Goal: Task Accomplishment & Management: Complete application form

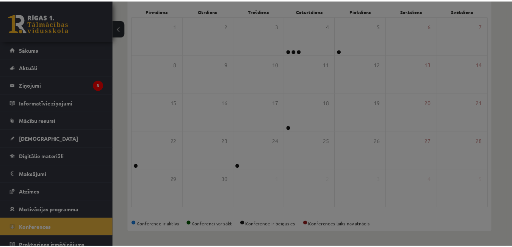
scroll to position [7, 0]
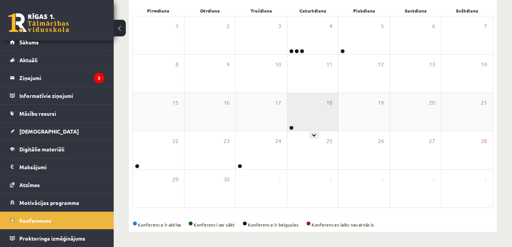
click at [334, 126] on div "18" at bounding box center [312, 112] width 51 height 38
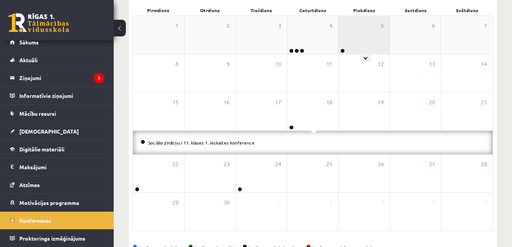
click at [354, 45] on div "5" at bounding box center [363, 35] width 51 height 38
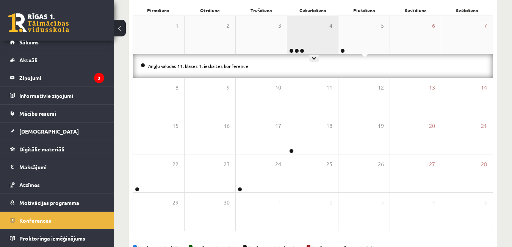
click at [322, 37] on div "4" at bounding box center [312, 35] width 51 height 38
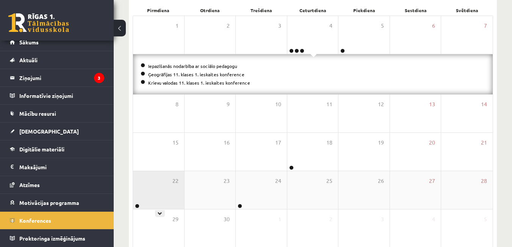
click at [157, 198] on div "22" at bounding box center [158, 190] width 51 height 38
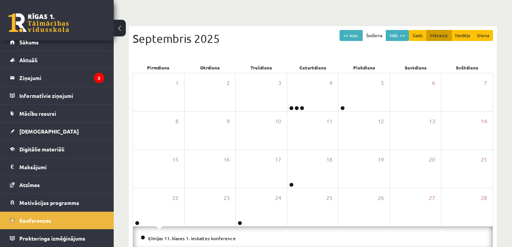
scroll to position [40, 0]
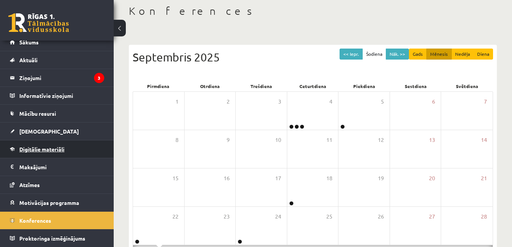
click at [22, 150] on span "Digitālie materiāli" at bounding box center [41, 148] width 45 height 7
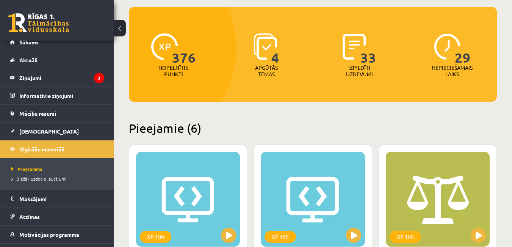
scroll to position [2, 0]
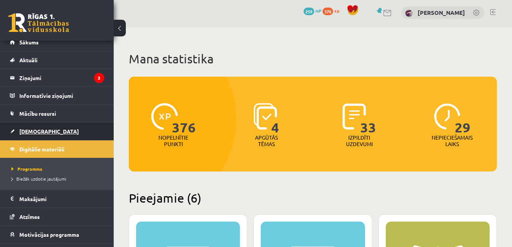
click at [24, 134] on link "[DEMOGRAPHIC_DATA]" at bounding box center [57, 130] width 94 height 17
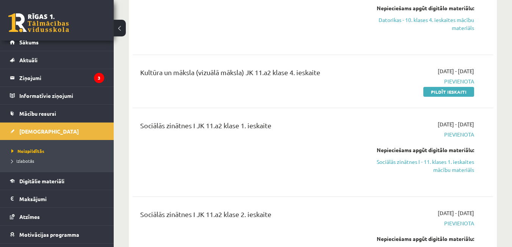
scroll to position [341, 0]
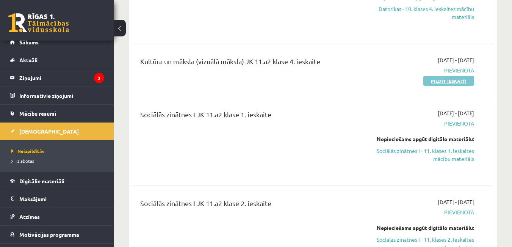
click at [449, 76] on link "Pildīt ieskaiti" at bounding box center [448, 81] width 51 height 10
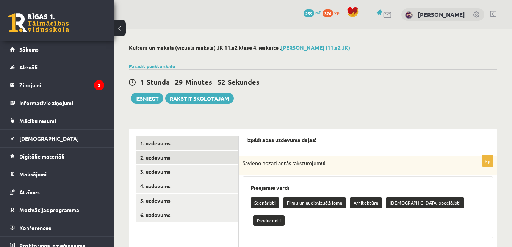
click at [197, 151] on link "2. uzdevums" at bounding box center [187, 157] width 102 height 14
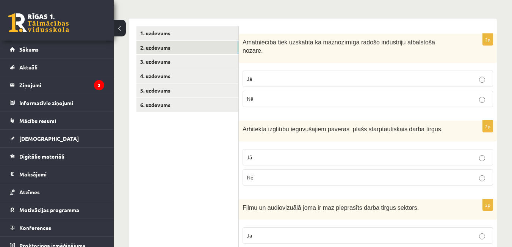
scroll to position [114, 0]
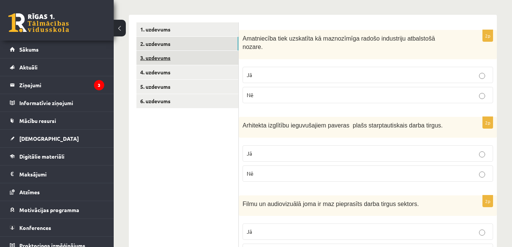
click at [164, 62] on link "3. uzdevums" at bounding box center [187, 58] width 102 height 14
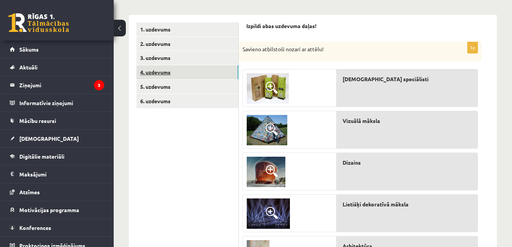
click at [164, 73] on link "4. uzdevums" at bounding box center [187, 72] width 102 height 14
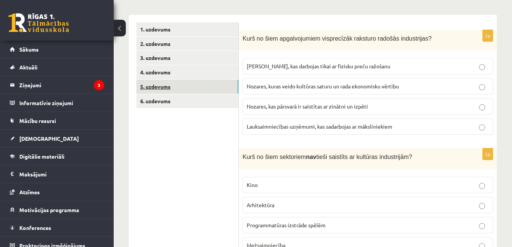
click at [170, 86] on link "5. uzdevums" at bounding box center [187, 87] width 102 height 14
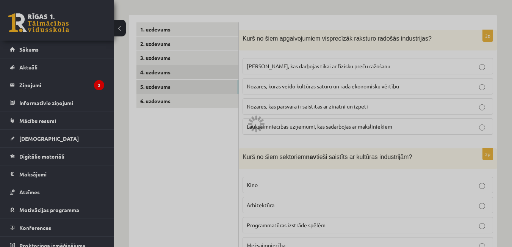
scroll to position [90, 0]
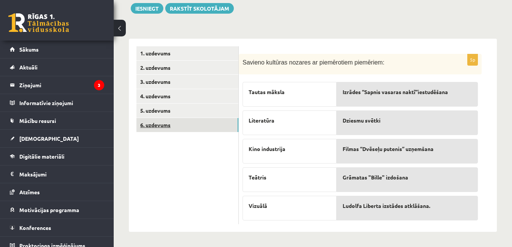
click at [162, 122] on link "6. uzdevums" at bounding box center [187, 125] width 102 height 14
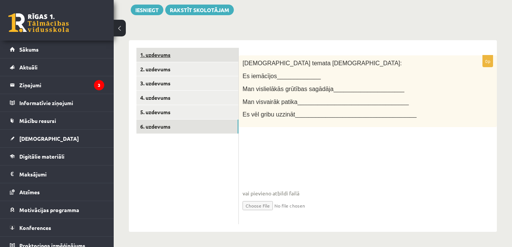
click at [154, 55] on link "1. uzdevums" at bounding box center [187, 55] width 102 height 14
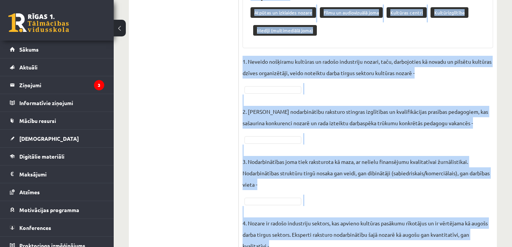
scroll to position [655, 0]
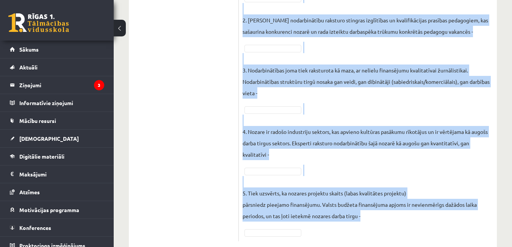
drag, startPoint x: 248, startPoint y: 48, endPoint x: 380, endPoint y: 251, distance: 242.0
copy form "zpildi abas uzdevuma daļas! 5p Savieno nozari ar tās raksturojumu! Pieejamie vā…"
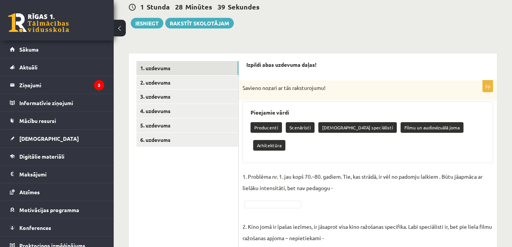
scroll to position [76, 0]
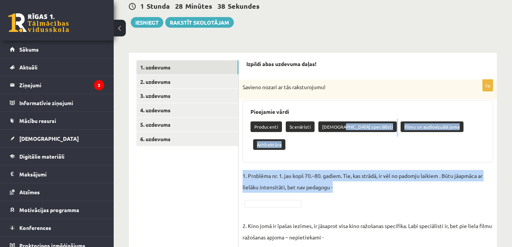
drag, startPoint x: 339, startPoint y: 123, endPoint x: 303, endPoint y: 165, distance: 54.5
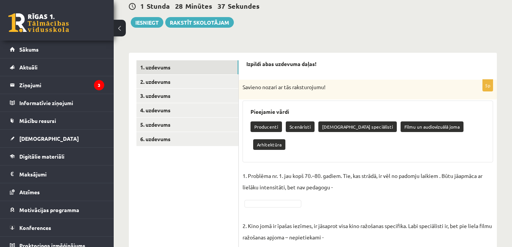
drag, startPoint x: 354, startPoint y: 187, endPoint x: 332, endPoint y: 147, distance: 46.2
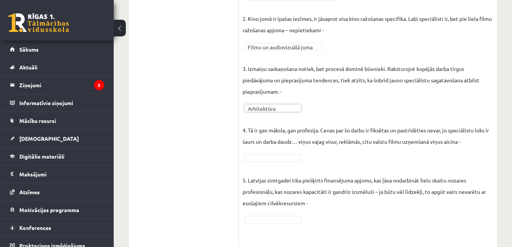
scroll to position [265, 0]
click at [262, 162] on p "5. Latvijas simtgadei tika piešķirts finansējuma apjoms, kas ļāva nodarbināt li…" at bounding box center [367, 184] width 250 height 45
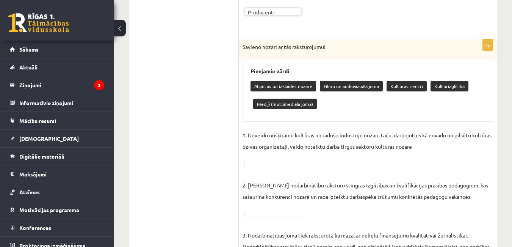
scroll to position [492, 0]
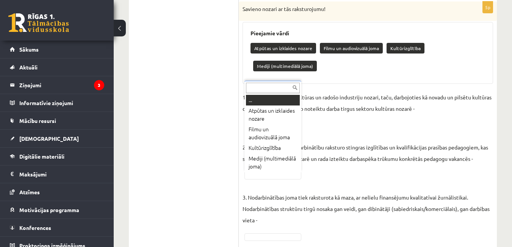
drag, startPoint x: 272, startPoint y: 173, endPoint x: 277, endPoint y: 172, distance: 5.2
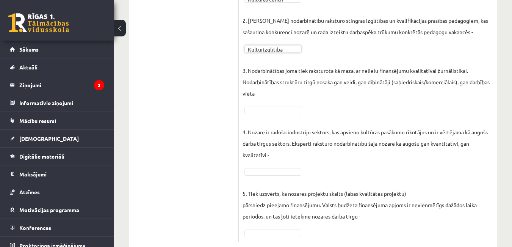
scroll to position [606, 0]
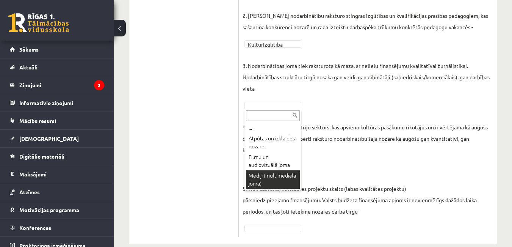
drag, startPoint x: 279, startPoint y: 174, endPoint x: 283, endPoint y: 146, distance: 28.7
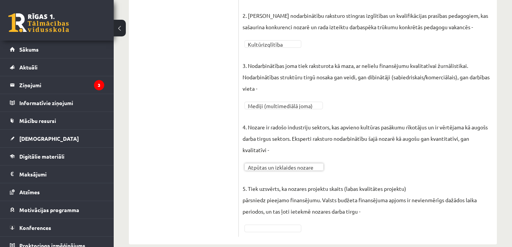
click at [286, 235] on div "**********" at bounding box center [368, 62] width 258 height 348
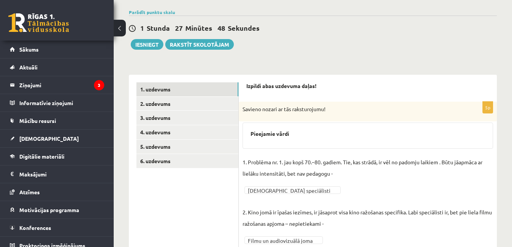
scroll to position [0, 0]
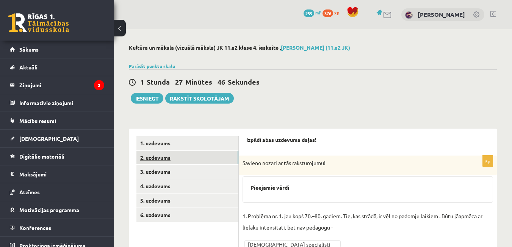
click at [172, 158] on link "2. uzdevums" at bounding box center [187, 157] width 102 height 14
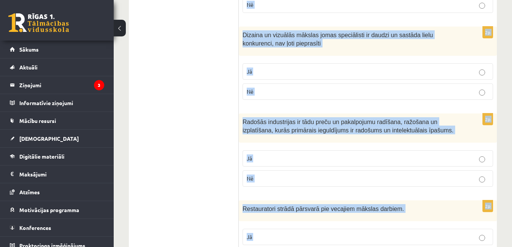
scroll to position [1180, 0]
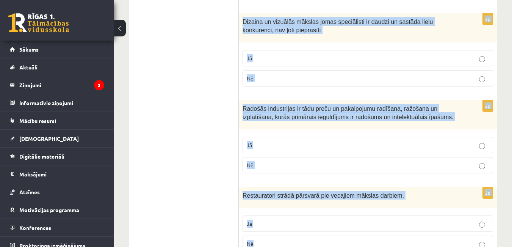
drag, startPoint x: 242, startPoint y: 37, endPoint x: 318, endPoint y: 247, distance: 223.3
copy form "Amatniecība tiek uzskatīta kā maznozīmīga radošo industriju atbalstošā nozare. …"
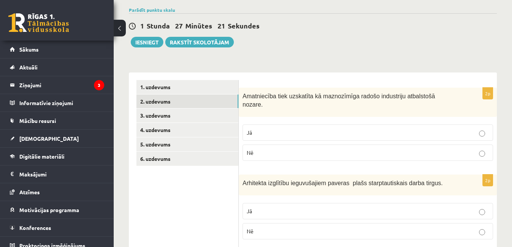
scroll to position [0, 0]
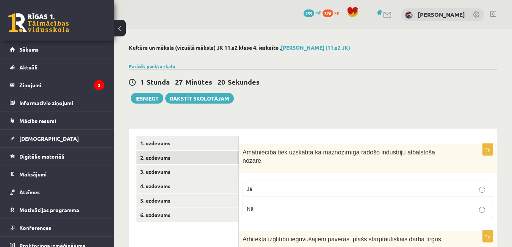
click at [260, 204] on p "Nē" at bounding box center [368, 208] width 242 height 8
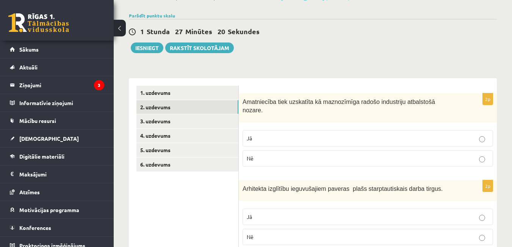
scroll to position [114, 0]
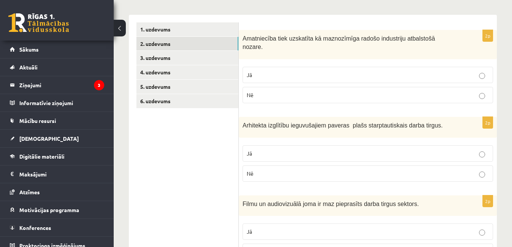
click at [260, 149] on p "Jā" at bounding box center [368, 153] width 242 height 8
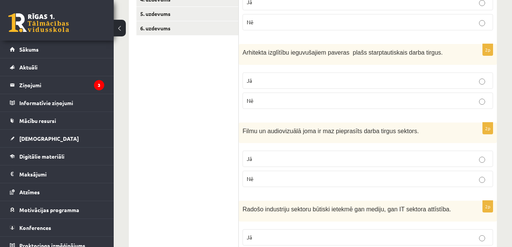
scroll to position [189, 0]
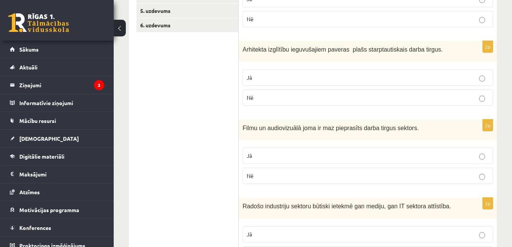
click at [264, 172] on p "Nē" at bounding box center [368, 176] width 242 height 8
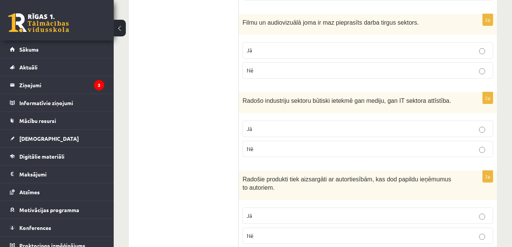
scroll to position [303, 0]
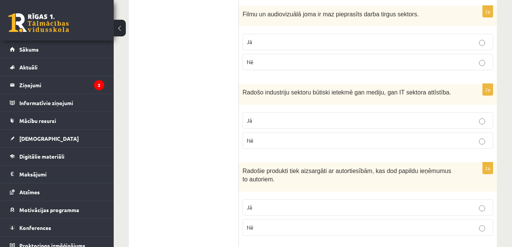
click at [282, 116] on p "Jā" at bounding box center [368, 120] width 242 height 8
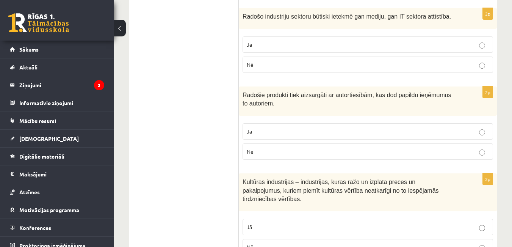
click at [282, 127] on p "Jā" at bounding box center [368, 131] width 242 height 8
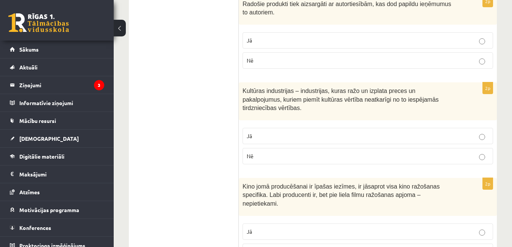
scroll to position [492, 0]
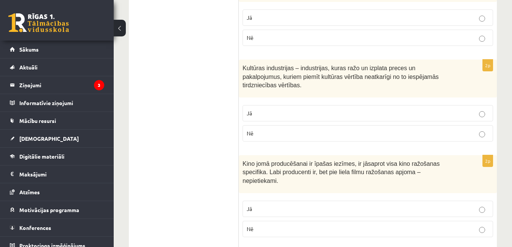
click at [282, 109] on p "Jā" at bounding box center [368, 113] width 242 height 8
click at [282, 204] on p "Jā" at bounding box center [368, 208] width 242 height 8
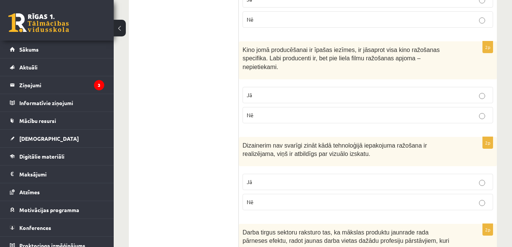
click at [280, 198] on p "Nē" at bounding box center [368, 202] width 242 height 8
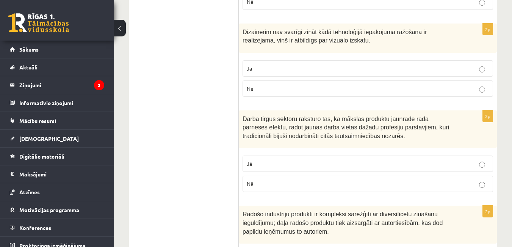
scroll to position [719, 0]
click at [280, 159] on p "Jā" at bounding box center [368, 163] width 242 height 8
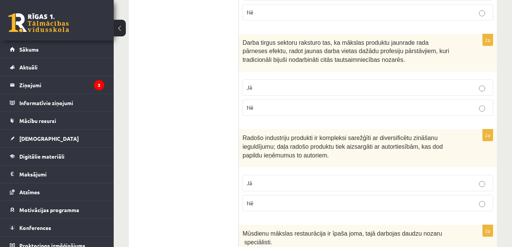
click at [276, 179] on p "Jā" at bounding box center [368, 183] width 242 height 8
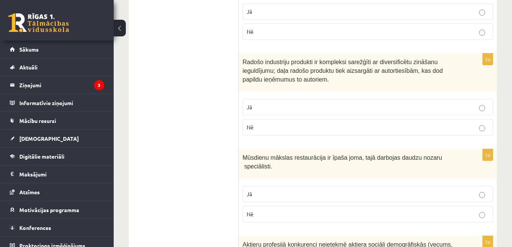
click at [275, 190] on p "Jā" at bounding box center [368, 194] width 242 height 8
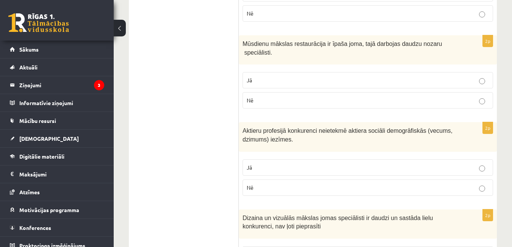
click at [275, 179] on label "Nē" at bounding box center [367, 187] width 250 height 16
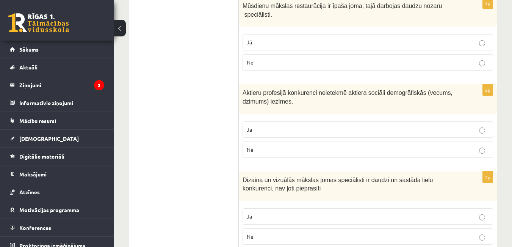
click at [280, 212] on p "Jā" at bounding box center [368, 216] width 242 height 8
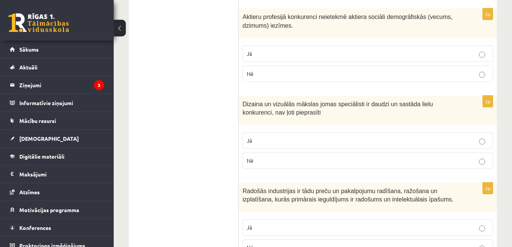
click at [292, 223] on p "Jā" at bounding box center [368, 227] width 242 height 8
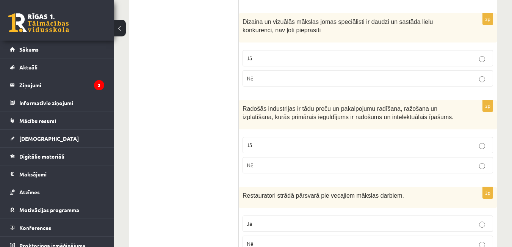
click at [285, 219] on p "Jā" at bounding box center [368, 223] width 242 height 8
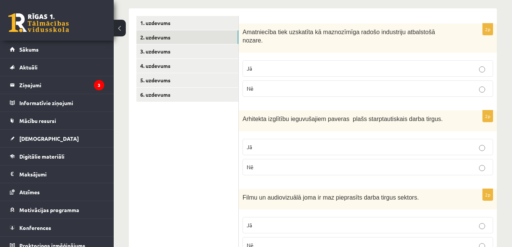
scroll to position [0, 0]
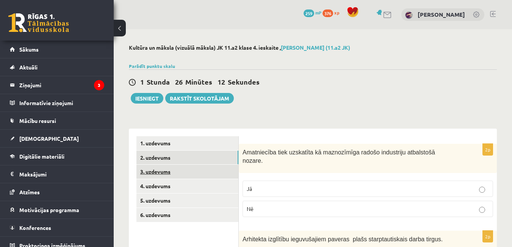
click at [178, 170] on link "3. uzdevums" at bounding box center [187, 171] width 102 height 14
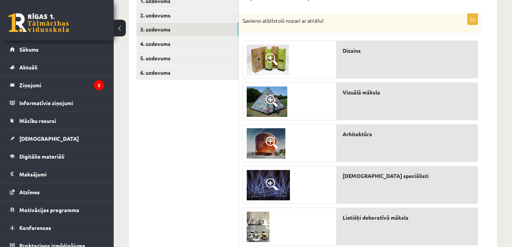
scroll to position [70, 0]
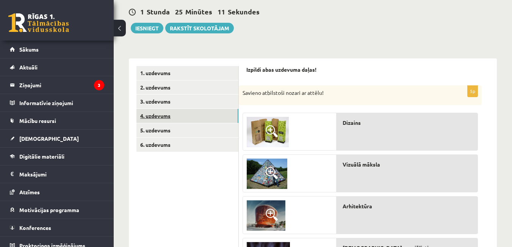
click at [152, 119] on link "4. uzdevums" at bounding box center [187, 116] width 102 height 14
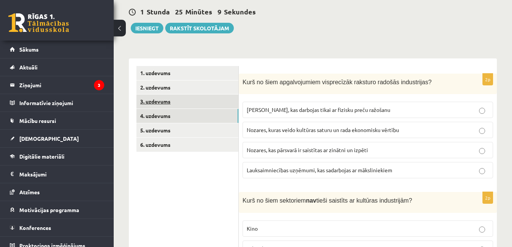
click at [157, 100] on link "3. uzdevums" at bounding box center [187, 101] width 102 height 14
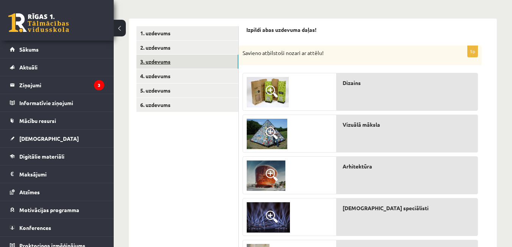
scroll to position [108, 0]
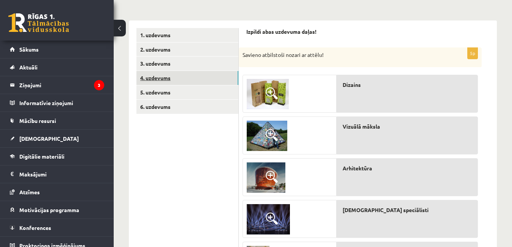
click at [161, 78] on link "4. uzdevums" at bounding box center [187, 78] width 102 height 14
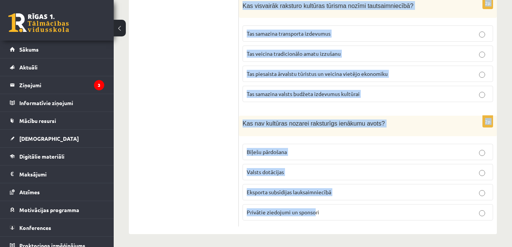
scroll to position [504, 0]
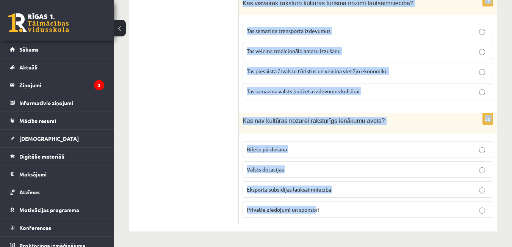
drag, startPoint x: 240, startPoint y: 43, endPoint x: 303, endPoint y: 237, distance: 204.1
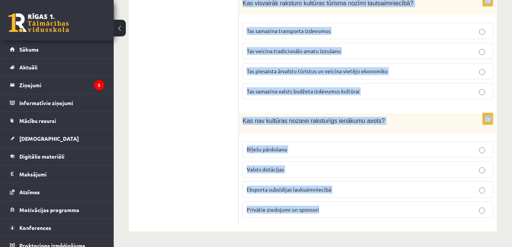
drag, startPoint x: 243, startPoint y: 139, endPoint x: 362, endPoint y: 258, distance: 167.9
copy form "Kurš no šiem apgalvojumiem visprecīzāk raksturo radošās industrijas? Nozares, k…"
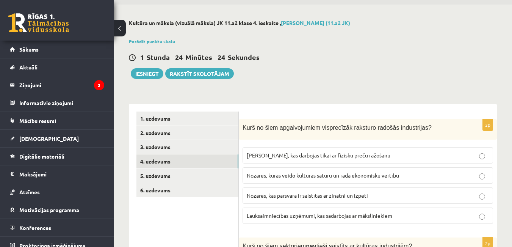
scroll to position [38, 0]
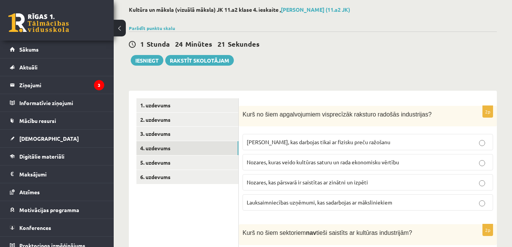
click at [309, 160] on span "Nozares, kuras veido kultūras saturu un rada ekonomisku vērtību" at bounding box center [323, 161] width 152 height 7
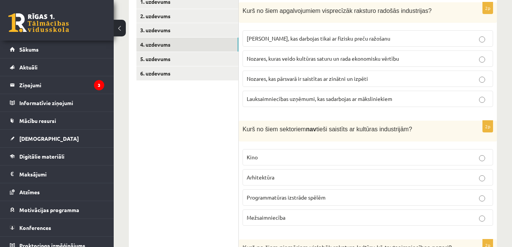
scroll to position [189, 0]
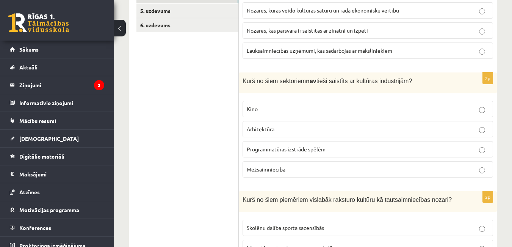
click at [295, 172] on p "Mežsaimniecība" at bounding box center [368, 169] width 242 height 8
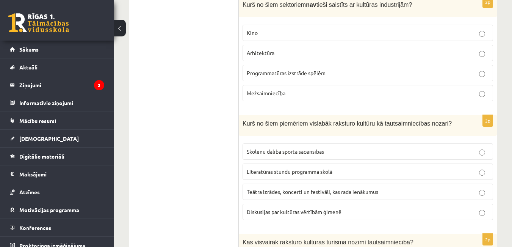
scroll to position [303, 0]
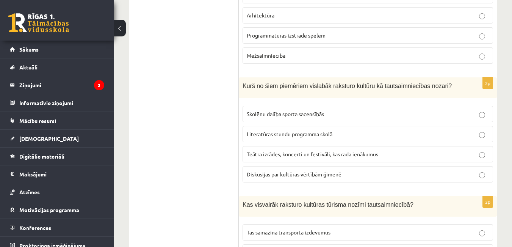
click at [282, 155] on span "Teātra izrādes, koncerti un festivāli, kas rada ienākumus" at bounding box center [312, 153] width 131 height 7
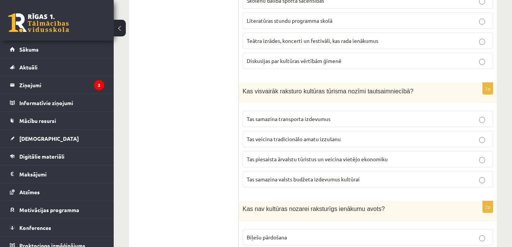
scroll to position [417, 0]
click at [272, 162] on span "Tas piesaista ārvalstu tūristus un veicina vietējo ekonomiku" at bounding box center [317, 158] width 141 height 7
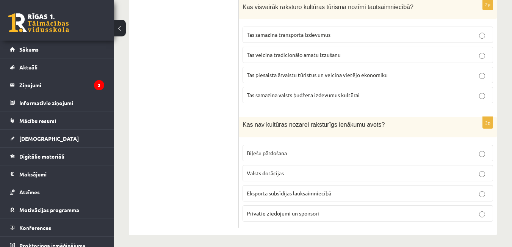
scroll to position [504, 0]
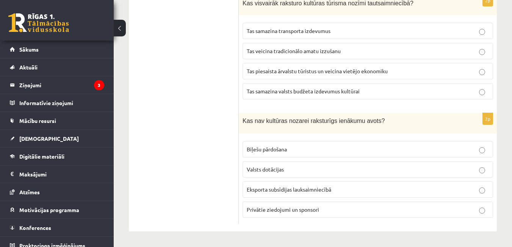
click at [255, 189] on span "Eksporta subsīdijas lauksaimniecībā" at bounding box center [289, 189] width 84 height 7
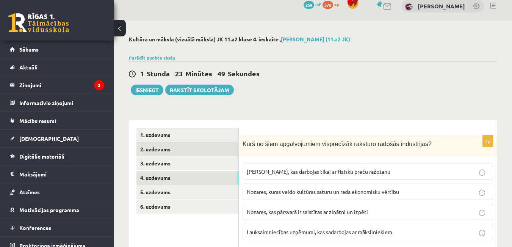
scroll to position [0, 0]
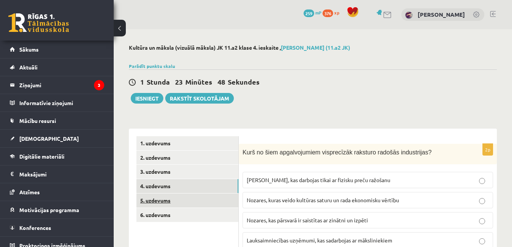
click at [158, 200] on link "5. uzdevums" at bounding box center [187, 200] width 102 height 14
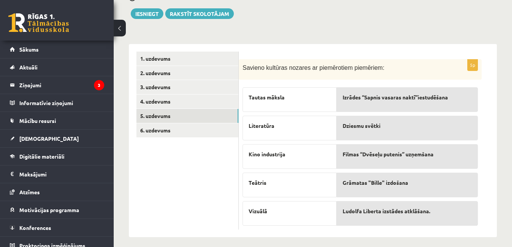
scroll to position [91, 0]
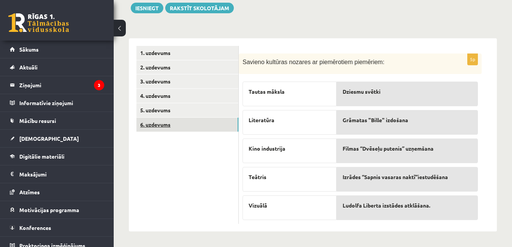
click at [164, 122] on link "6. uzdevums" at bounding box center [187, 124] width 102 height 14
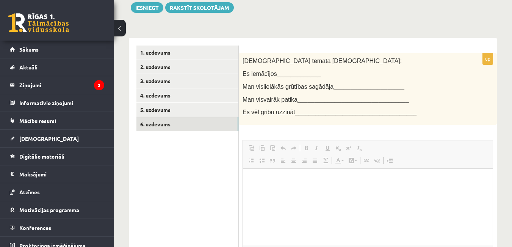
scroll to position [0, 0]
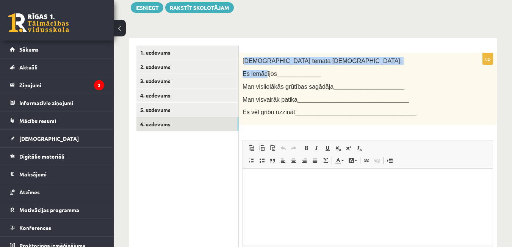
drag, startPoint x: 244, startPoint y: 61, endPoint x: 263, endPoint y: 66, distance: 19.3
click at [263, 66] on div "Šī temata ietvaros: Es iemācījos_____________ Man vislielākās grūtības sagādāja…" at bounding box center [368, 89] width 258 height 72
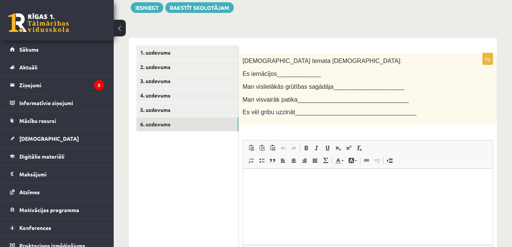
drag, startPoint x: 243, startPoint y: 64, endPoint x: 240, endPoint y: 61, distance: 4.0
click at [244, 63] on span "Šī temata ietvaros:" at bounding box center [321, 61] width 159 height 6
drag, startPoint x: 273, startPoint y: 75, endPoint x: 276, endPoint y: 72, distance: 4.3
click at [276, 72] on span "Es iemācījos_____________" at bounding box center [281, 73] width 78 height 6
drag, startPoint x: 244, startPoint y: 59, endPoint x: 248, endPoint y: 61, distance: 3.9
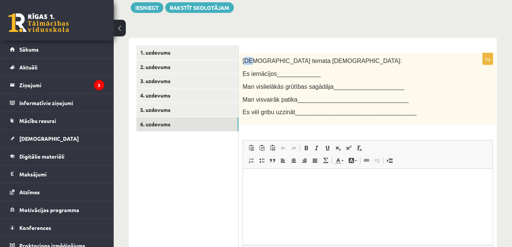
click at [248, 61] on span "Šī temata ietvaros:" at bounding box center [321, 61] width 159 height 6
click at [242, 62] on div "Šī temata ietvaros: Es iemācījos_____________ Man vislielākās grūtības sagādāja…" at bounding box center [368, 89] width 258 height 72
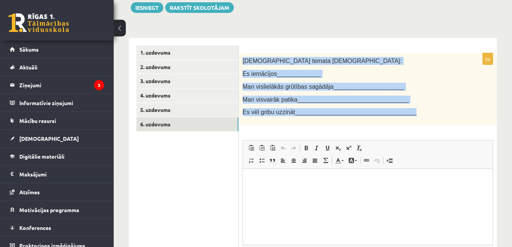
drag, startPoint x: 242, startPoint y: 61, endPoint x: 358, endPoint y: 109, distance: 125.8
click at [358, 109] on div "Šī temata ietvaros: Es iemācījos_____________ Man vislielākās grūtības sagādāja…" at bounding box center [368, 89] width 258 height 72
copy div "Šī temata ietvaros: Es iemācījos_____________ Man vislielākās grūtības sagādāja…"
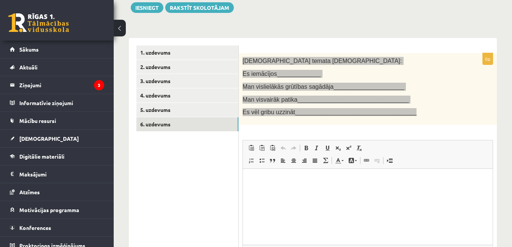
click at [251, 190] on html at bounding box center [368, 180] width 250 height 23
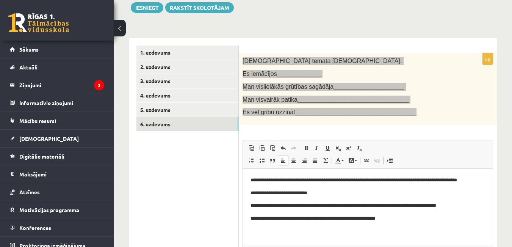
click at [354, 218] on p "**********" at bounding box center [367, 218] width 234 height 8
click at [363, 221] on p "**********" at bounding box center [367, 218] width 234 height 8
click at [328, 191] on p "**********" at bounding box center [367, 193] width 234 height 8
click at [262, 192] on p "**********" at bounding box center [367, 193] width 234 height 8
click at [365, 194] on p "**********" at bounding box center [367, 193] width 234 height 8
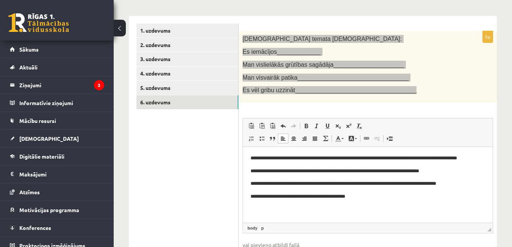
scroll to position [165, 0]
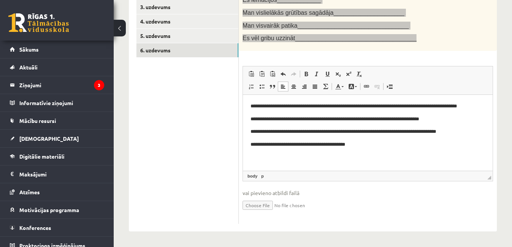
click at [403, 156] on html "**********" at bounding box center [368, 125] width 250 height 61
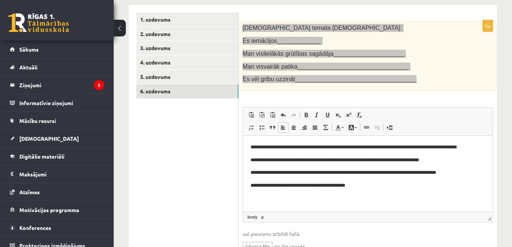
scroll to position [13, 0]
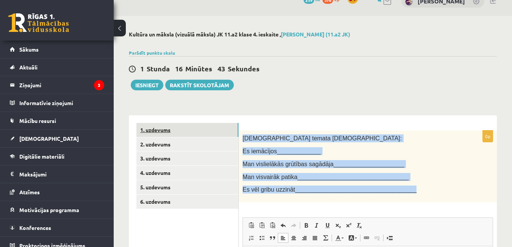
click at [194, 134] on link "1. uzdevums" at bounding box center [187, 130] width 102 height 14
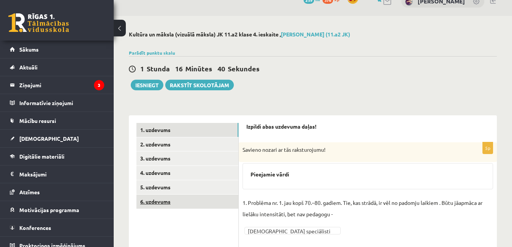
click at [173, 204] on link "6. uzdevums" at bounding box center [187, 201] width 102 height 14
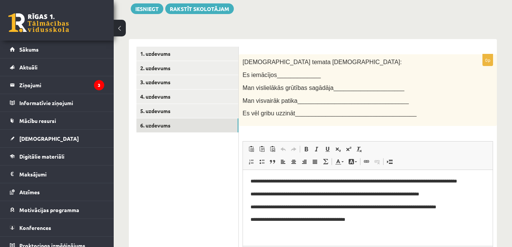
scroll to position [0, 0]
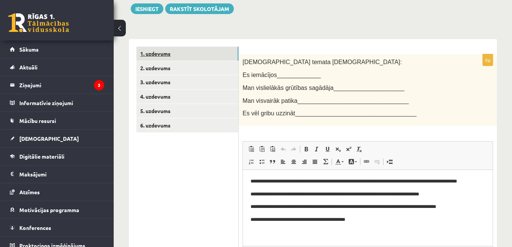
click at [172, 53] on link "1. uzdevums" at bounding box center [187, 54] width 102 height 14
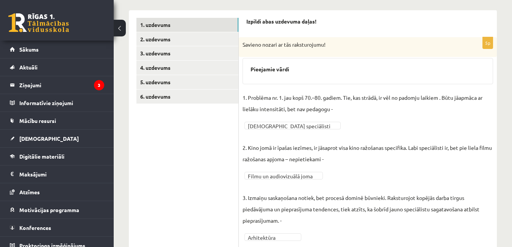
scroll to position [52, 0]
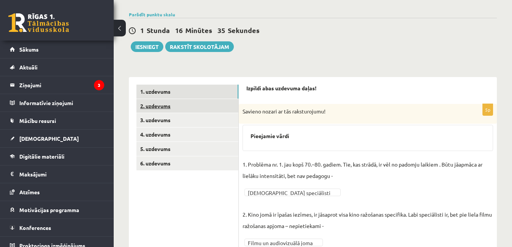
click at [148, 105] on link "2. uzdevums" at bounding box center [187, 106] width 102 height 14
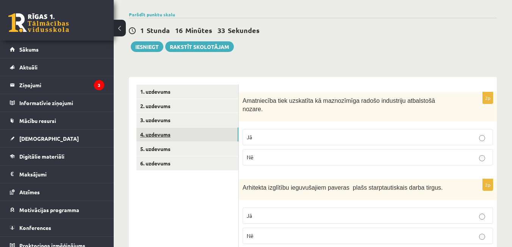
click at [150, 130] on link "4. uzdevums" at bounding box center [187, 134] width 102 height 14
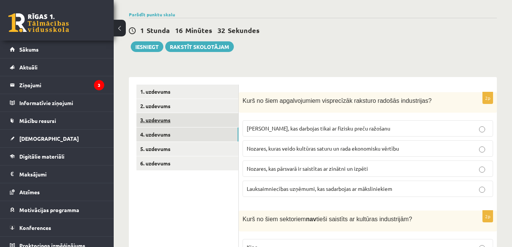
click at [153, 122] on link "3. uzdevums" at bounding box center [187, 120] width 102 height 14
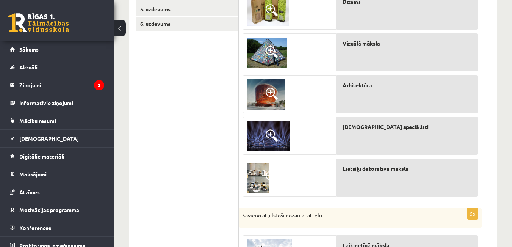
scroll to position [89, 0]
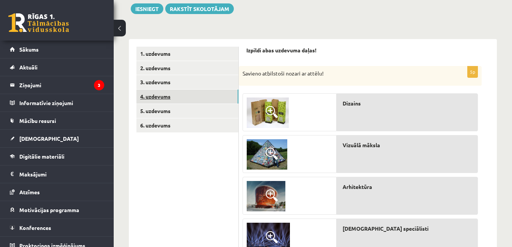
click at [162, 94] on link "4. uzdevums" at bounding box center [187, 96] width 102 height 14
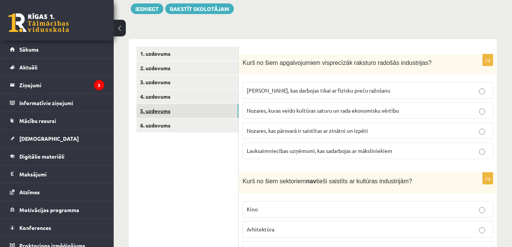
click at [170, 112] on link "5. uzdevums" at bounding box center [187, 111] width 102 height 14
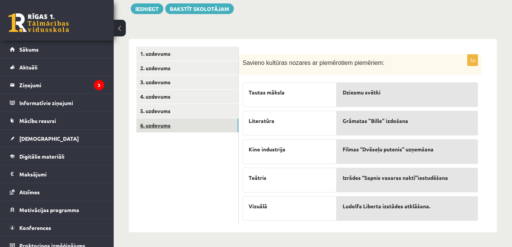
click at [156, 121] on link "6. uzdevums" at bounding box center [187, 125] width 102 height 14
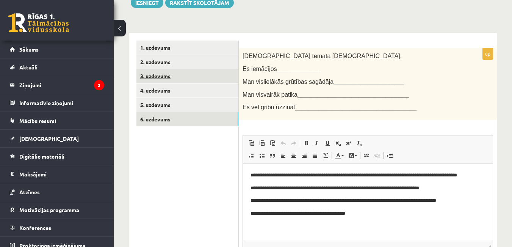
scroll to position [52, 0]
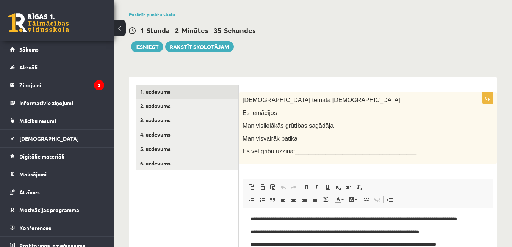
click at [174, 94] on link "1. uzdevums" at bounding box center [187, 91] width 102 height 14
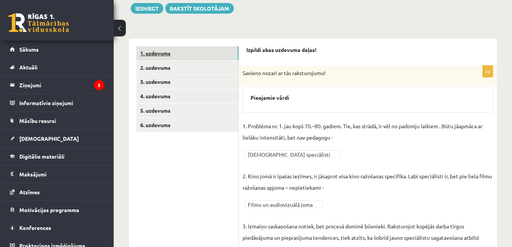
scroll to position [89, 0]
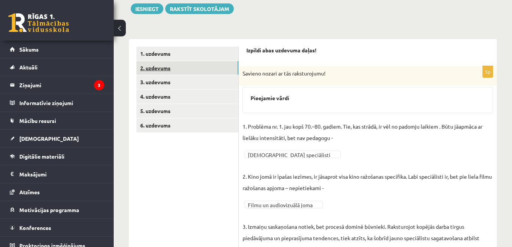
click at [166, 68] on link "2. uzdevums" at bounding box center [187, 68] width 102 height 14
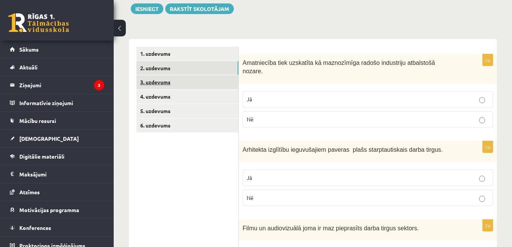
click at [155, 86] on link "3. uzdevums" at bounding box center [187, 82] width 102 height 14
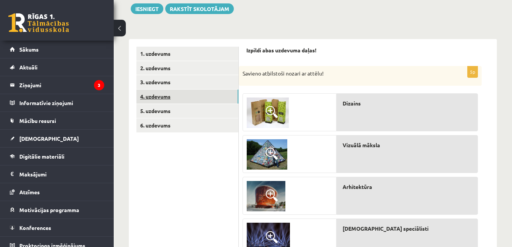
click at [158, 96] on link "4. uzdevums" at bounding box center [187, 96] width 102 height 14
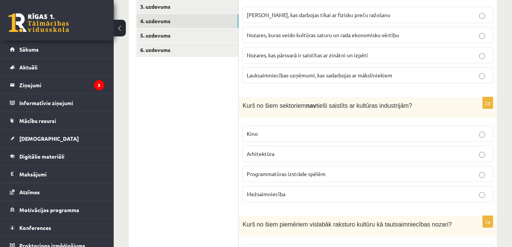
scroll to position [165, 0]
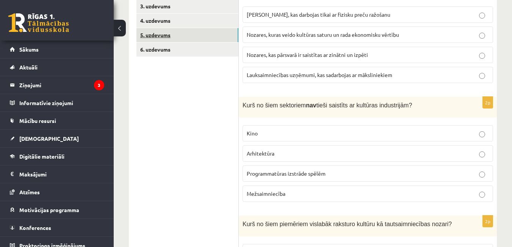
click at [160, 32] on link "5. uzdevums" at bounding box center [187, 35] width 102 height 14
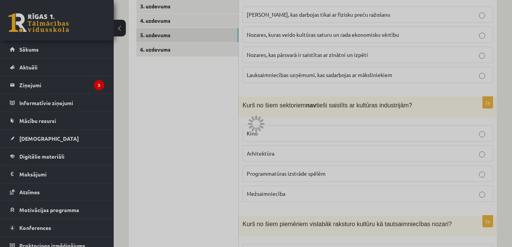
scroll to position [91, 0]
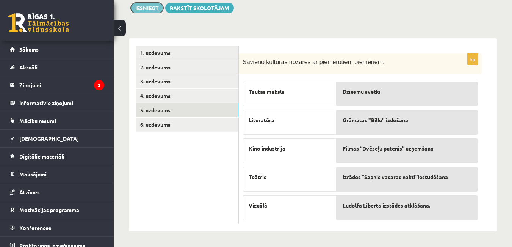
click at [153, 7] on button "Iesniegt" at bounding box center [147, 8] width 33 height 11
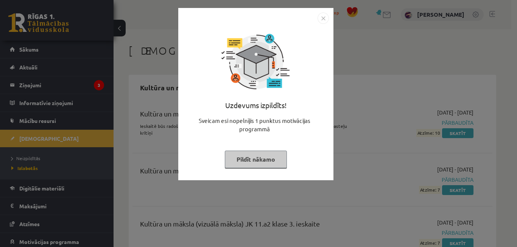
click at [267, 153] on button "Pildīt nākamo" at bounding box center [256, 158] width 62 height 17
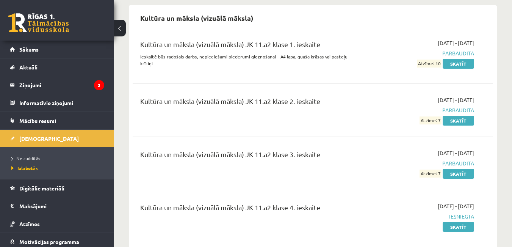
scroll to position [87, 0]
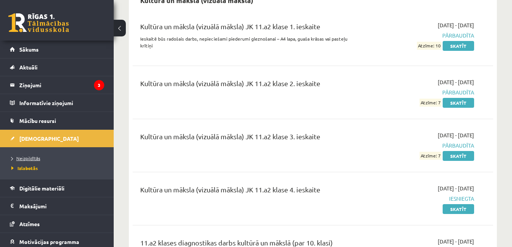
click at [35, 157] on span "Neizpildītās" at bounding box center [25, 158] width 29 height 6
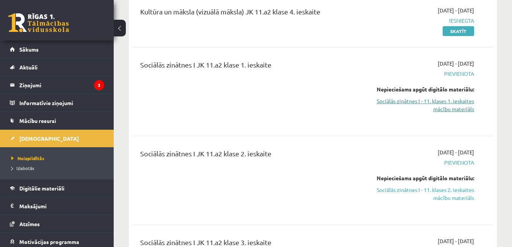
scroll to position [390, 0]
drag, startPoint x: 447, startPoint y: 103, endPoint x: 293, endPoint y: 44, distance: 165.1
click at [447, 103] on link "Sociālās zinātnes I - 11. klases 1. ieskaites mācību materiāls" at bounding box center [422, 105] width 104 height 16
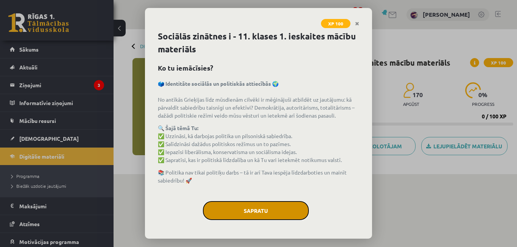
click at [272, 210] on button "Sapratu" at bounding box center [256, 210] width 106 height 19
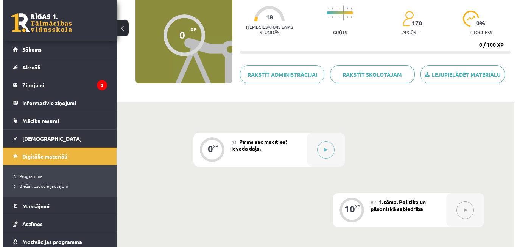
scroll to position [69, 0]
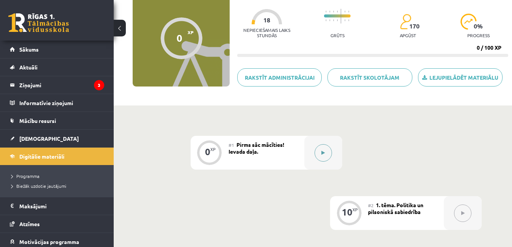
click at [318, 148] on button at bounding box center [322, 152] width 17 height 17
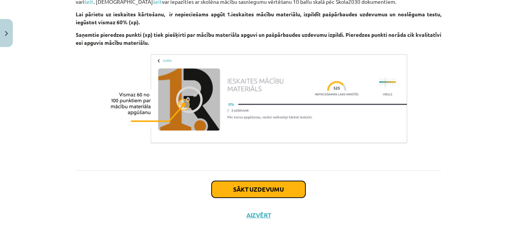
click at [281, 186] on button "Sākt uzdevumu" at bounding box center [259, 189] width 94 height 17
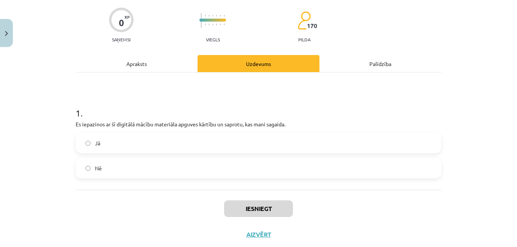
scroll to position [57, 0]
click at [264, 146] on label "Jā" at bounding box center [258, 142] width 364 height 19
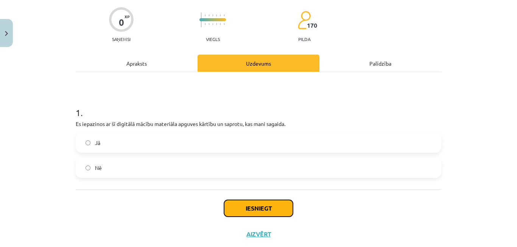
click at [261, 204] on button "Iesniegt" at bounding box center [258, 208] width 69 height 17
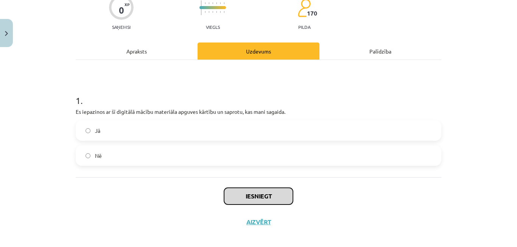
scroll to position [76, 0]
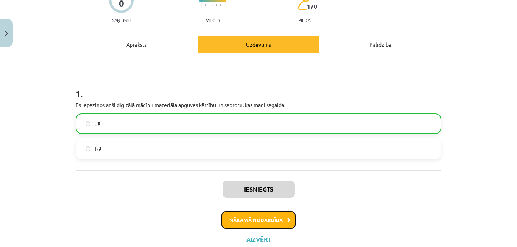
click at [274, 220] on button "Nākamā nodarbība" at bounding box center [259, 219] width 74 height 17
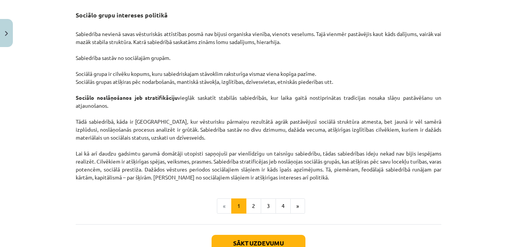
scroll to position [1193, 0]
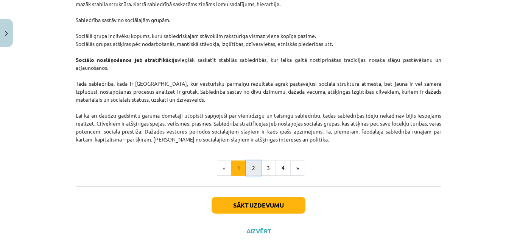
click at [256, 175] on button "2" at bounding box center [253, 167] width 15 height 15
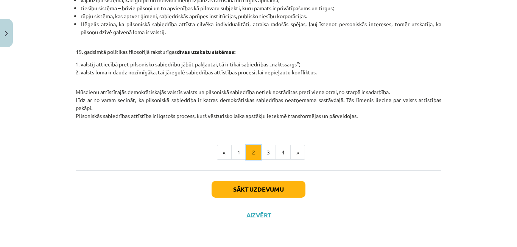
scroll to position [353, 0]
click at [265, 157] on button "3" at bounding box center [268, 152] width 15 height 15
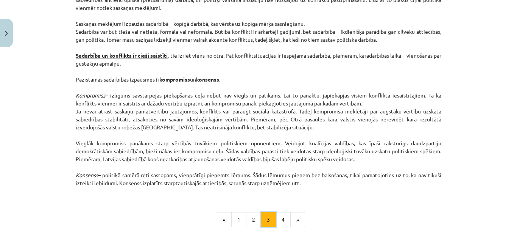
scroll to position [969, 0]
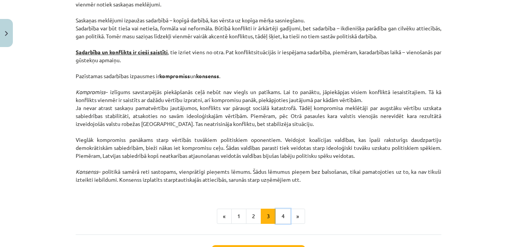
click at [282, 212] on button "4" at bounding box center [283, 215] width 15 height 15
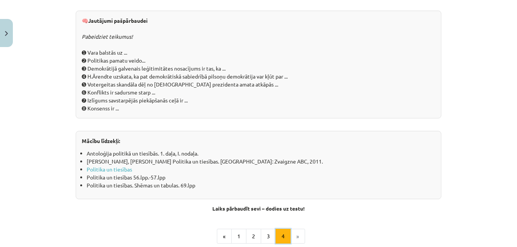
scroll to position [855, 0]
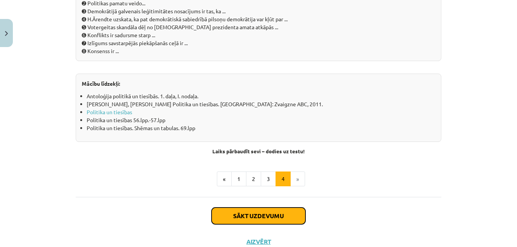
click at [290, 217] on button "Sākt uzdevumu" at bounding box center [259, 215] width 94 height 17
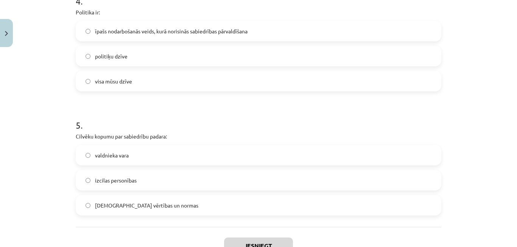
scroll to position [596, 0]
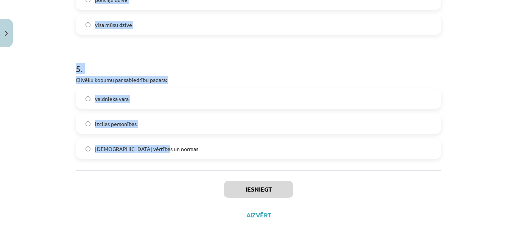
drag, startPoint x: 73, startPoint y: 159, endPoint x: 161, endPoint y: 150, distance: 88.2
copy form "Nozīmīgākais varas leģitimitātes nosacījums demokrātijā ir tas, ka: vara nāk no…"
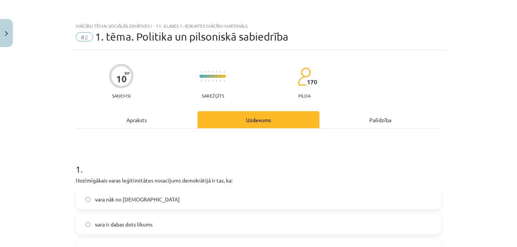
scroll to position [0, 0]
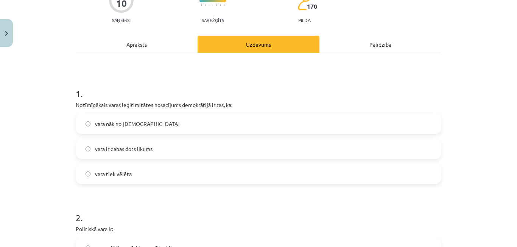
click at [180, 179] on label "vara tiek vēlēta" at bounding box center [258, 173] width 364 height 19
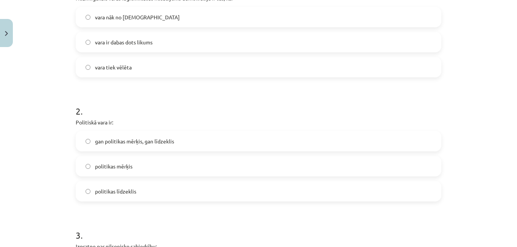
scroll to position [189, 0]
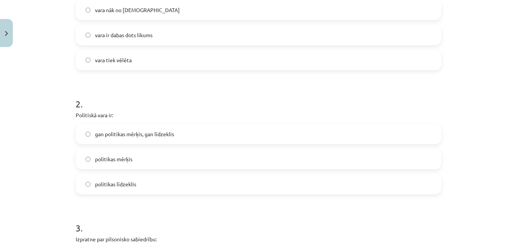
click at [176, 139] on label "gan politikas mērķis, gan līdzeklis" at bounding box center [258, 133] width 364 height 19
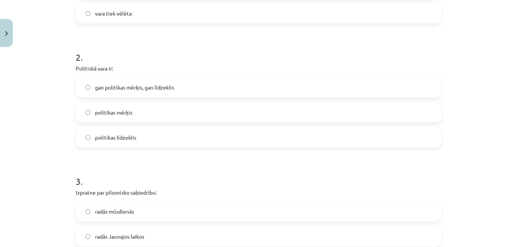
scroll to position [303, 0]
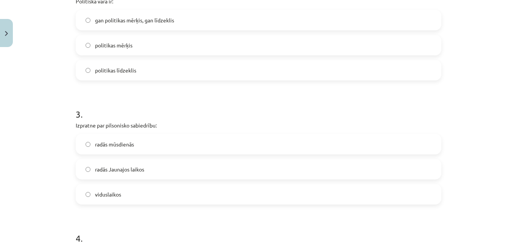
click at [144, 174] on label "radās Jaunajos laikos" at bounding box center [258, 168] width 364 height 19
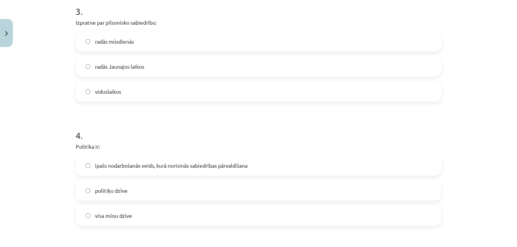
scroll to position [417, 0]
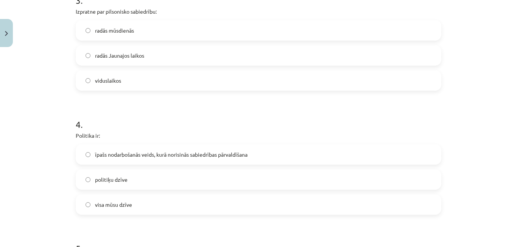
click at [150, 154] on span "īpašs nodarbošanās veids, kurā norisinās sabiedrības pārvaldīšana" at bounding box center [171, 154] width 153 height 8
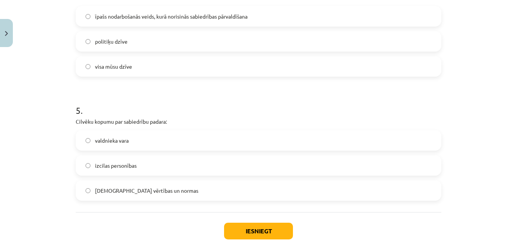
scroll to position [568, 0]
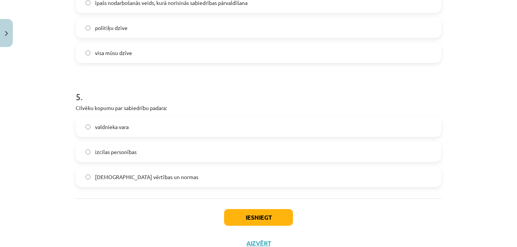
click at [141, 181] on label "kopīgās vērtības un normas" at bounding box center [258, 176] width 364 height 19
click at [249, 214] on button "Iesniegt" at bounding box center [258, 217] width 69 height 17
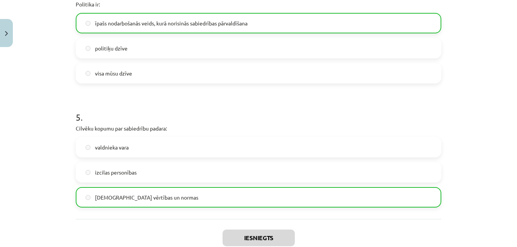
scroll to position [620, 0]
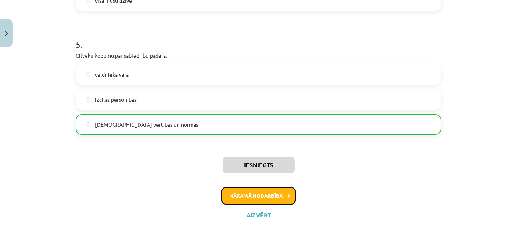
click at [273, 194] on button "Nākamā nodarbība" at bounding box center [259, 195] width 74 height 17
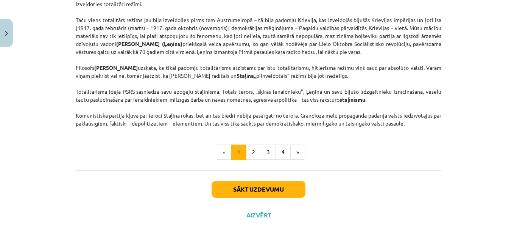
scroll to position [1987, 0]
click at [246, 157] on button "2" at bounding box center [253, 151] width 15 height 15
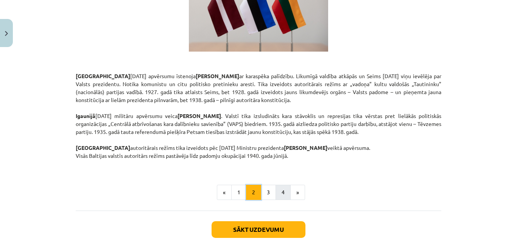
scroll to position [1345, 0]
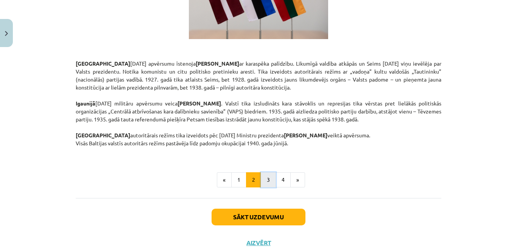
click at [263, 172] on button "3" at bounding box center [268, 179] width 15 height 15
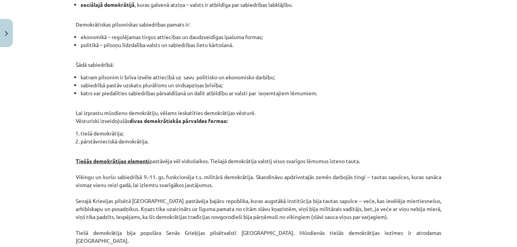
scroll to position [760, 0]
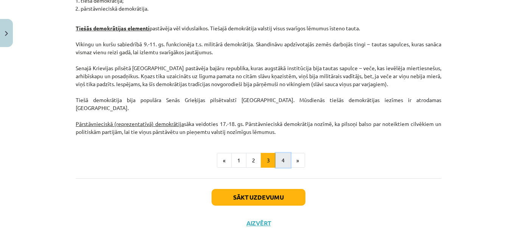
click at [280, 153] on button "4" at bounding box center [283, 160] width 15 height 15
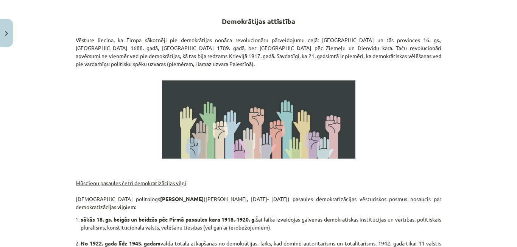
scroll to position [136, 0]
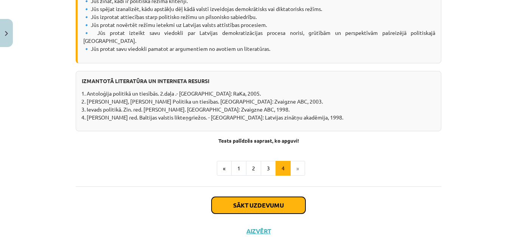
click at [279, 197] on button "Sākt uzdevumu" at bounding box center [259, 205] width 94 height 17
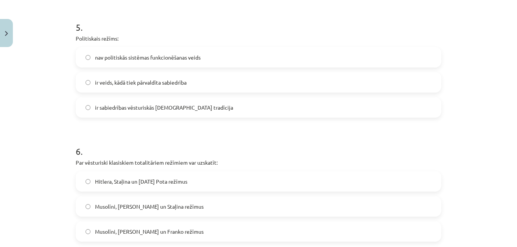
scroll to position [709, 0]
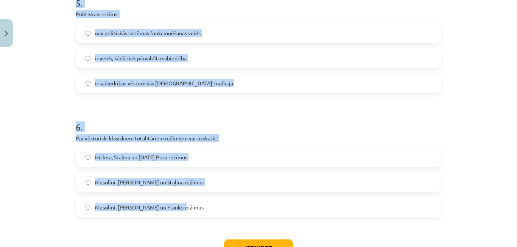
drag, startPoint x: 71, startPoint y: 158, endPoint x: 256, endPoint y: 223, distance: 195.3
copy form "Autoritārais režīms: ir ārēji revolucionārs parasti balstās uz tradicionālajām …"
click at [286, 111] on h1 "6 ." at bounding box center [259, 119] width 366 height 23
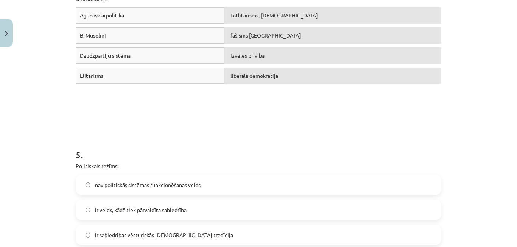
scroll to position [520, 0]
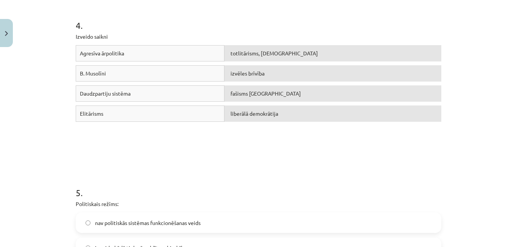
drag, startPoint x: 257, startPoint y: 55, endPoint x: 226, endPoint y: 140, distance: 90.9
click at [226, 140] on div "Agresīva ārpolitika totlitārisms, šovinisms B. Musolīni izvēles brīvība Daudzpa…" at bounding box center [259, 102] width 366 height 114
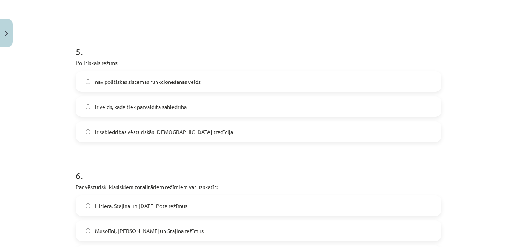
scroll to position [768, 0]
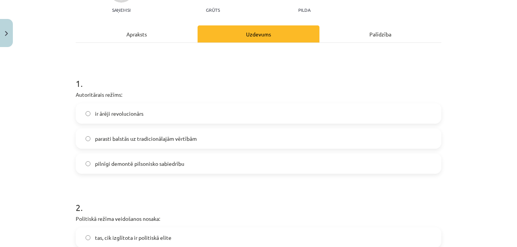
click at [156, 135] on span "parasti balstās uz tradicionālajām vērtībām" at bounding box center [146, 138] width 102 height 8
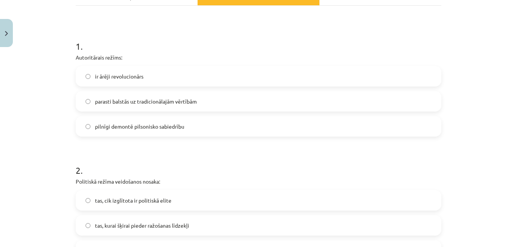
scroll to position [237, 0]
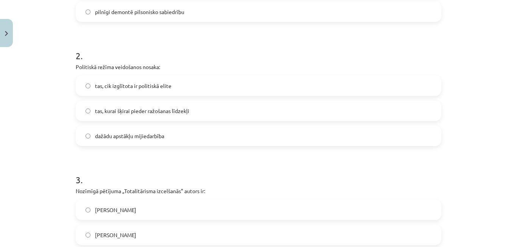
click at [174, 142] on label "dažādu apstākļu mijiedarbība" at bounding box center [258, 135] width 364 height 19
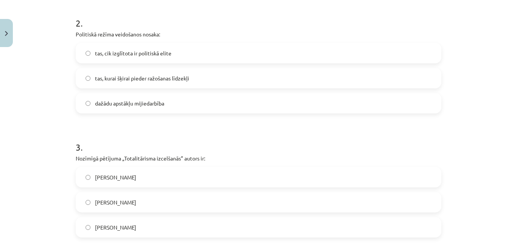
scroll to position [313, 0]
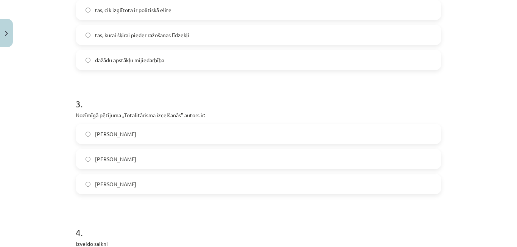
click at [132, 192] on label "Hanna Ārendte" at bounding box center [258, 183] width 364 height 19
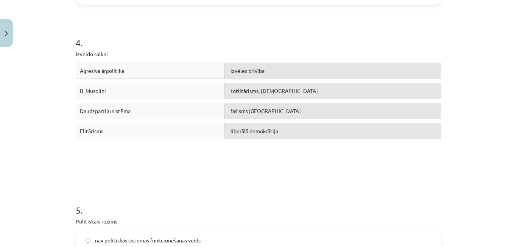
scroll to position [616, 0]
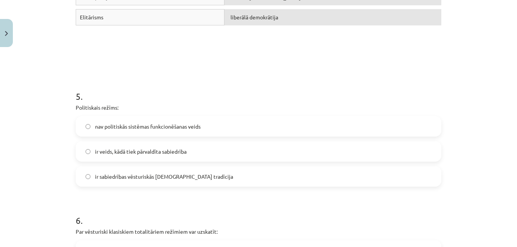
click at [194, 148] on label "ir veids, kādā tiek pārvaldīta sabiedrība" at bounding box center [258, 151] width 364 height 19
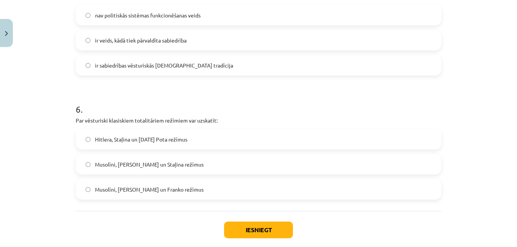
scroll to position [730, 0]
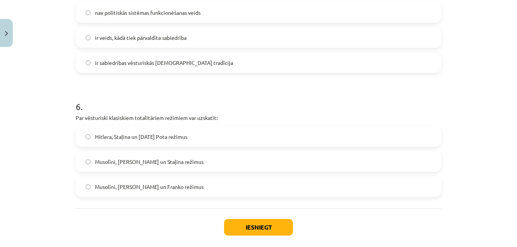
click at [109, 190] on span "Musolīni, Hitlera un Franko režīmus" at bounding box center [149, 187] width 109 height 8
click at [147, 161] on span "Musolīni, Hitlera un Staļina režīmus" at bounding box center [149, 162] width 109 height 8
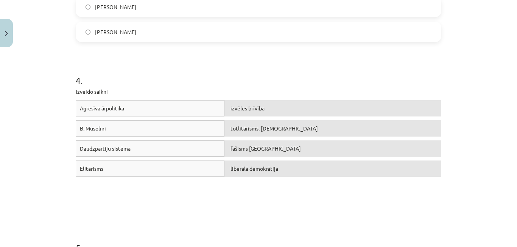
scroll to position [465, 0]
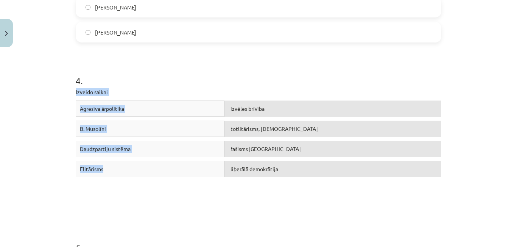
drag, startPoint x: 68, startPoint y: 91, endPoint x: 132, endPoint y: 166, distance: 98.3
click at [132, 166] on div "Mācību tēma: Sociālās zinātnes i - 11. klases 1. ieskaites mācību materiāls #3 …" at bounding box center [258, 123] width 517 height 247
copy div "Izveido saikni Agresīva ārpolitika izvēles brīvība B. Musolīni totlitārisms, šo…"
drag, startPoint x: 192, startPoint y: 185, endPoint x: 224, endPoint y: 159, distance: 41.0
click at [193, 184] on div "Agresīva ārpolitika izvēles brīvība B. Musolīni totlitārisms, šovinisms Daudzpa…" at bounding box center [259, 157] width 366 height 114
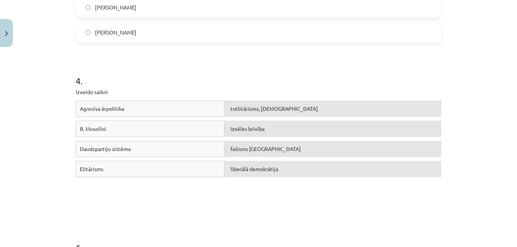
click at [259, 194] on div "Agresīva ārpolitika totlitārisms, šovinisms B. Musolīni izvēles brīvība Daudzpa…" at bounding box center [259, 157] width 366 height 114
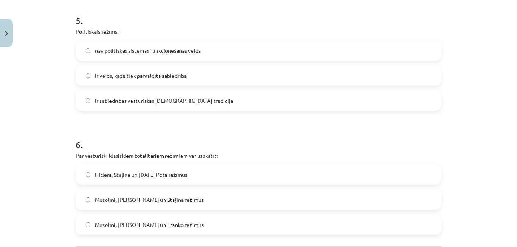
scroll to position [768, 0]
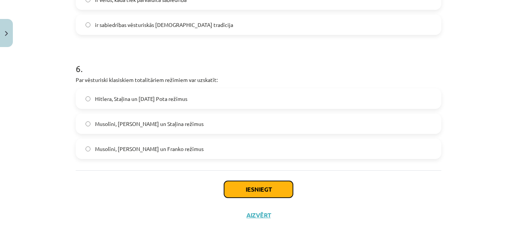
click at [270, 187] on button "Iesniegt" at bounding box center [258, 189] width 69 height 17
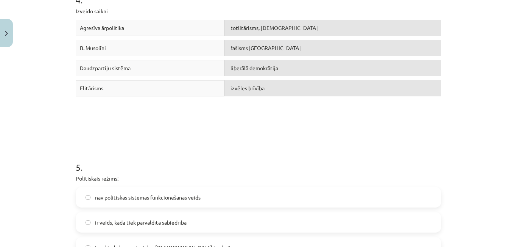
scroll to position [503, 0]
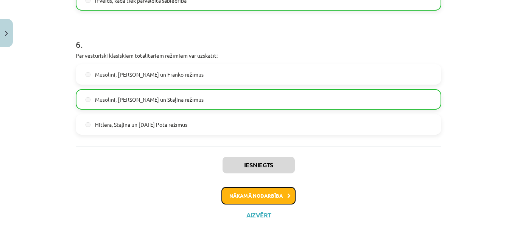
click at [276, 197] on button "Nākamā nodarbība" at bounding box center [259, 195] width 74 height 17
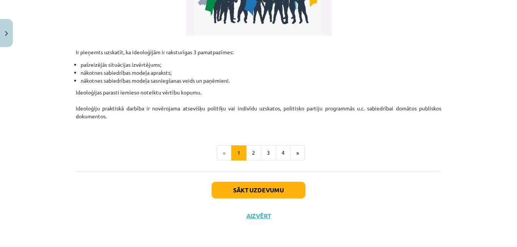
scroll to position [241, 0]
click at [252, 155] on button "2" at bounding box center [253, 152] width 15 height 15
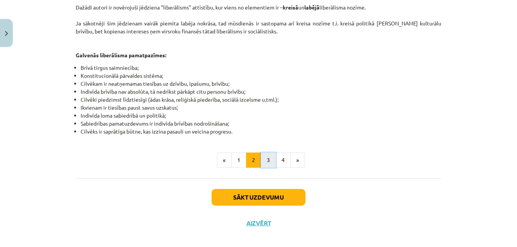
click at [271, 152] on button "3" at bounding box center [268, 159] width 15 height 15
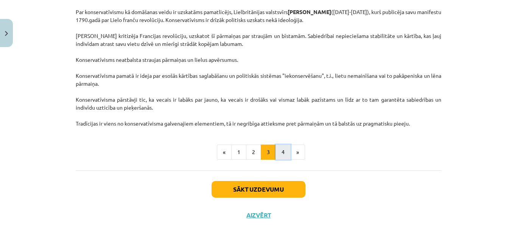
click at [282, 158] on button "4" at bounding box center [283, 151] width 15 height 15
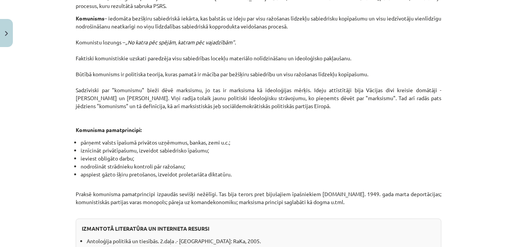
scroll to position [676, 0]
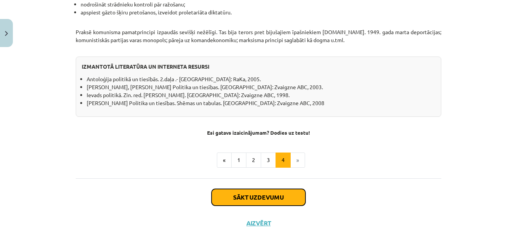
click at [272, 189] on button "Sākt uzdevumu" at bounding box center [259, 197] width 94 height 17
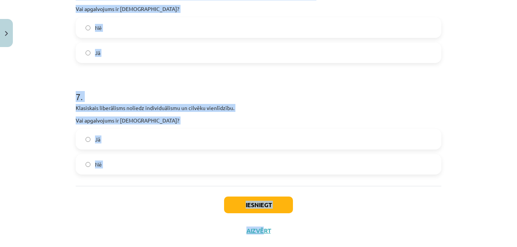
scroll to position [816, 0]
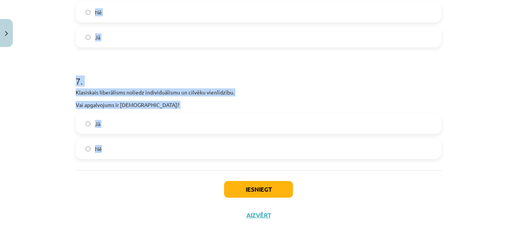
drag, startPoint x: 71, startPoint y: 84, endPoint x: 126, endPoint y: 148, distance: 84.0
copy form "Komunism pamatā ir mācība par bežšķiru sabiedrību. Vai apgalvojums ir pareizs? …"
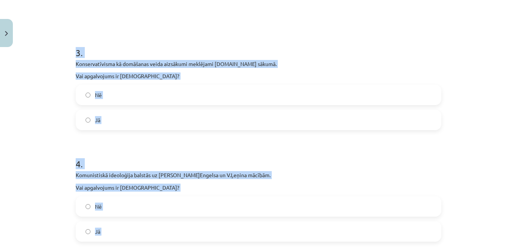
click at [46, 119] on div "Mācību tēma: Sociālās zinātnes i - 11. klases 1. ieskaites mācību materiāls #4 …" at bounding box center [258, 123] width 517 height 247
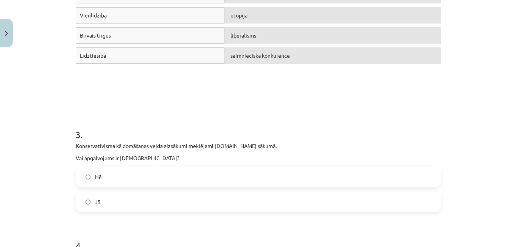
scroll to position [210, 0]
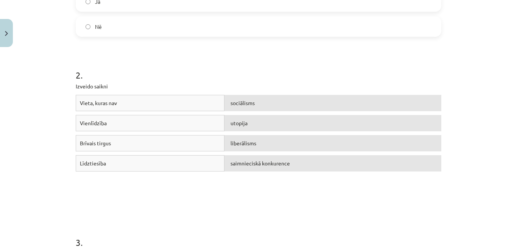
click at [228, 8] on label "Jā" at bounding box center [258, 1] width 364 height 19
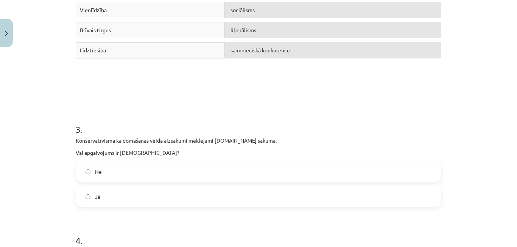
click at [168, 172] on label "Nē" at bounding box center [258, 171] width 364 height 19
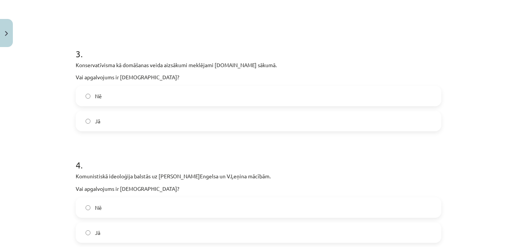
scroll to position [399, 0]
click at [145, 236] on label "Jā" at bounding box center [258, 231] width 364 height 19
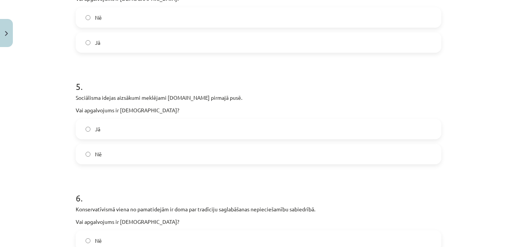
click at [161, 126] on label "Jā" at bounding box center [258, 128] width 364 height 19
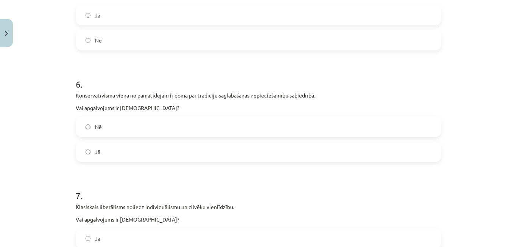
click at [169, 158] on label "Jā" at bounding box center [258, 151] width 364 height 19
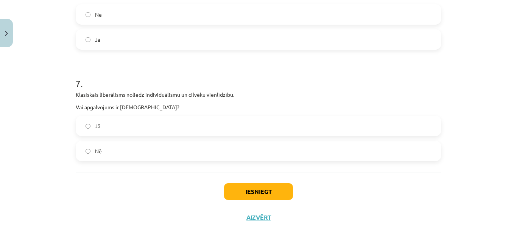
scroll to position [815, 0]
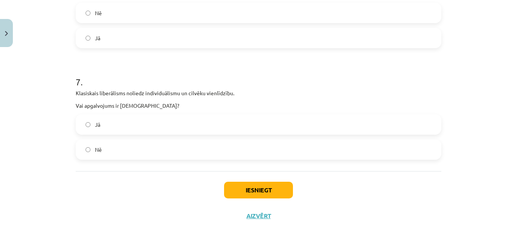
click at [170, 147] on label "Nē" at bounding box center [258, 149] width 364 height 19
click at [260, 188] on button "Iesniegt" at bounding box center [258, 189] width 69 height 17
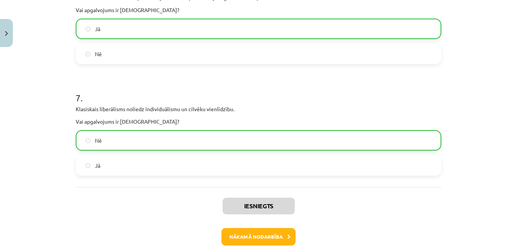
scroll to position [840, 0]
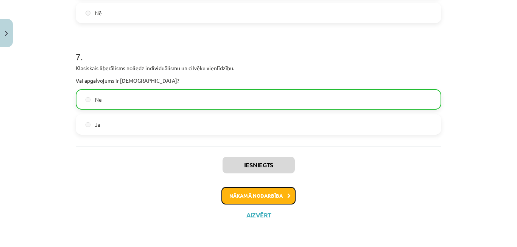
click at [282, 201] on button "Nākamā nodarbība" at bounding box center [259, 195] width 74 height 17
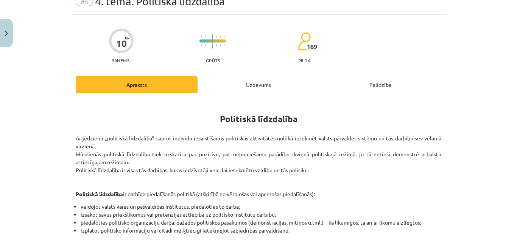
scroll to position [19, 0]
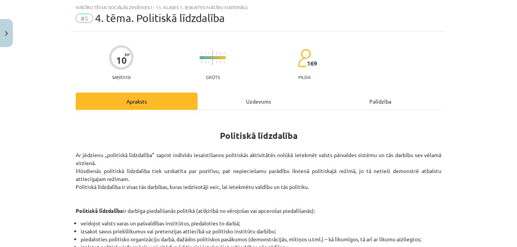
click at [260, 95] on div "Uzdevums" at bounding box center [259, 100] width 122 height 17
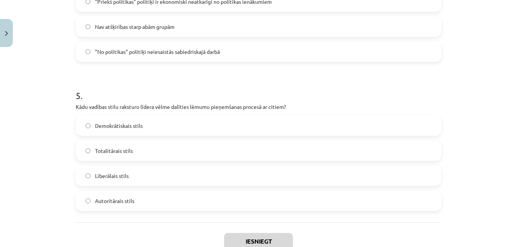
scroll to position [721, 0]
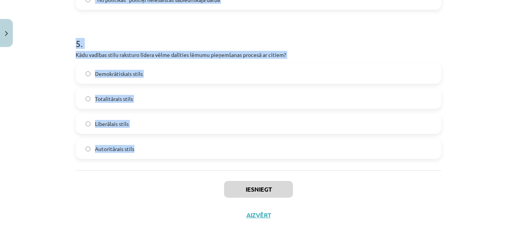
drag, startPoint x: 64, startPoint y: 180, endPoint x: 144, endPoint y: 153, distance: 83.8
click at [152, 153] on div "Mācību tēma: Sociālās zinātnes i - 11. klases 1. ieskaites mācību materiāls #5 …" at bounding box center [258, 123] width 517 height 247
copy form "Kas ir politiskā līdzdalība? Politisko partiju izveide Indivīdu iesaistīšanās p…"
click at [56, 114] on div "Mācību tēma: Sociālās zinātnes i - 11. klases 1. ieskaites mācību materiāls #5 …" at bounding box center [258, 123] width 517 height 247
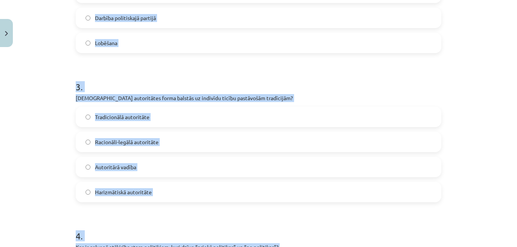
click at [40, 128] on div "Mācību tēma: Sociālās zinātnes i - 11. klases 1. ieskaites mācību materiāls #5 …" at bounding box center [258, 123] width 517 height 247
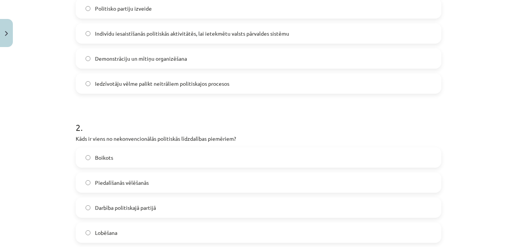
scroll to position [77, 0]
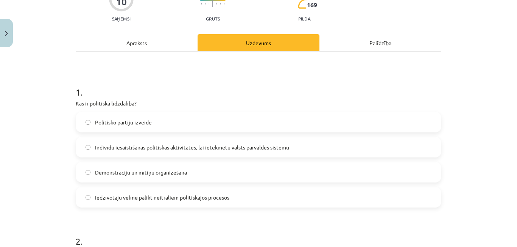
click at [155, 150] on span "Indivīdu iesaistīšanās politiskās aktivitātēs, lai ietekmētu valsts pārvaldes s…" at bounding box center [192, 147] width 194 height 8
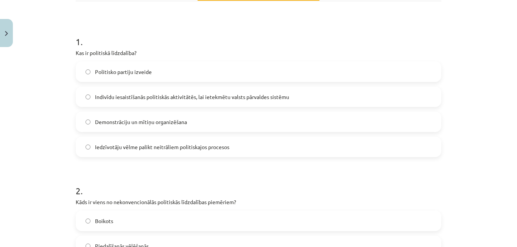
scroll to position [229, 0]
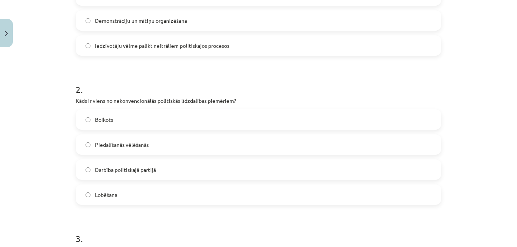
click at [145, 122] on label "Boikots" at bounding box center [258, 119] width 364 height 19
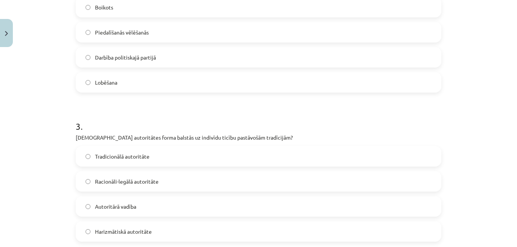
scroll to position [342, 0]
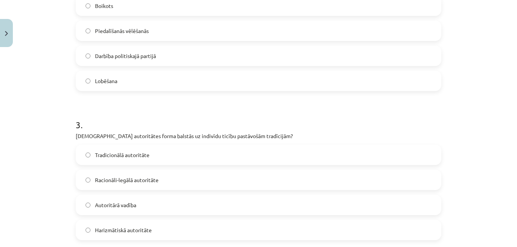
drag, startPoint x: 125, startPoint y: 154, endPoint x: 136, endPoint y: 159, distance: 12.5
click at [125, 153] on span "Tradicionālā autoritāte" at bounding box center [122, 155] width 55 height 8
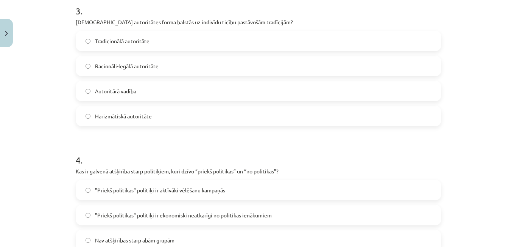
scroll to position [494, 0]
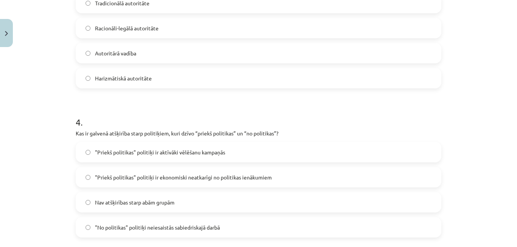
click at [140, 150] on span ""Priekš politikas" politiķi ir aktīvāki vēlēšanu kampaņās" at bounding box center [160, 152] width 130 height 8
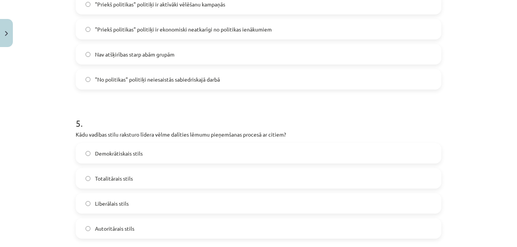
scroll to position [683, 0]
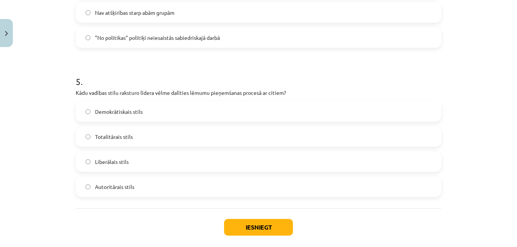
click at [130, 112] on span "Demokrātiskais stils" at bounding box center [119, 112] width 48 height 8
click at [230, 223] on button "Iesniegt" at bounding box center [258, 226] width 69 height 17
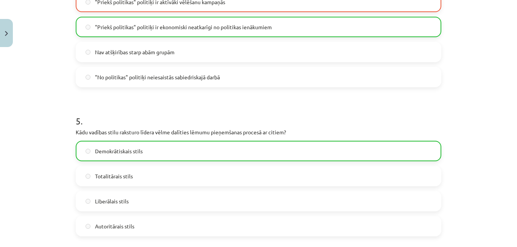
scroll to position [745, 0]
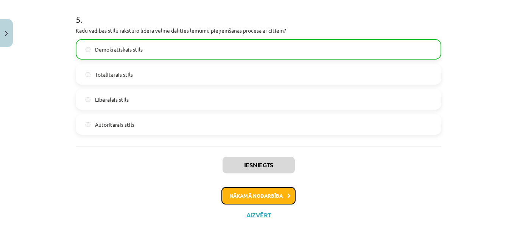
click at [258, 191] on button "Nākamā nodarbība" at bounding box center [259, 195] width 74 height 17
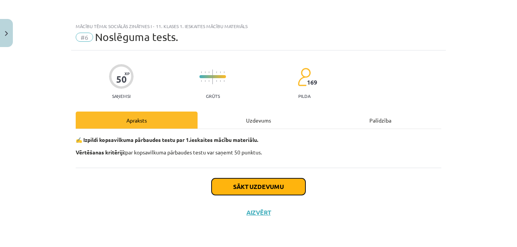
click at [237, 187] on button "Sākt uzdevumu" at bounding box center [259, 186] width 94 height 17
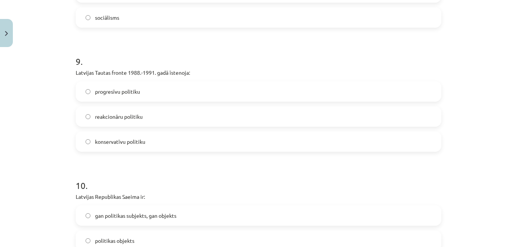
scroll to position [1215, 0]
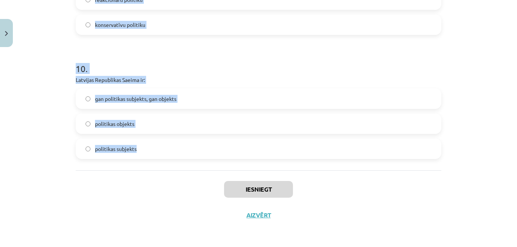
drag, startPoint x: 68, startPoint y: 181, endPoint x: 137, endPoint y: 148, distance: 76.2
copy form "Politiskās partijas pirmsvēlēšanu solījumi pieder pie: garīgajiem politikas līd…"
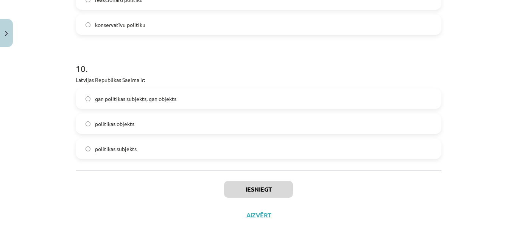
click at [140, 188] on div "Iesniegt Aizvērt" at bounding box center [259, 196] width 366 height 53
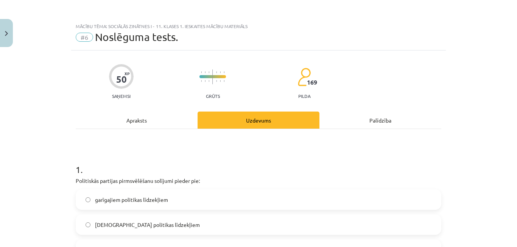
scroll to position [76, 0]
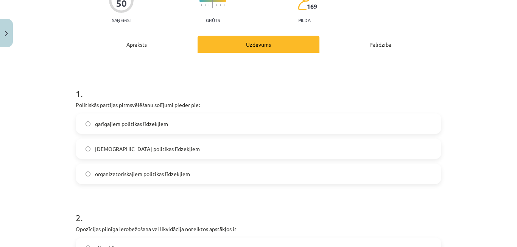
click at [140, 127] on span "garīgajiem politikas līdzekļiem" at bounding box center [131, 124] width 73 height 8
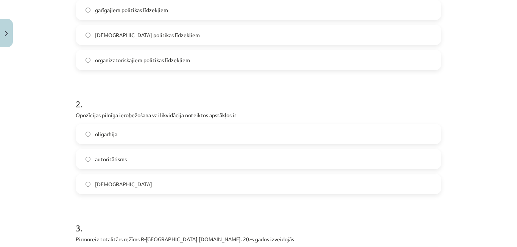
click at [142, 181] on label "totalitārisms" at bounding box center [258, 183] width 364 height 19
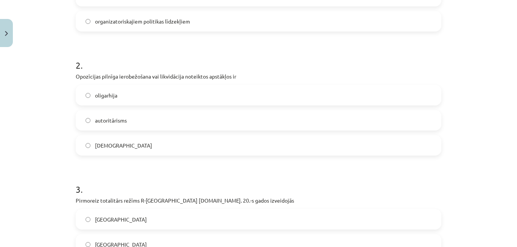
scroll to position [303, 0]
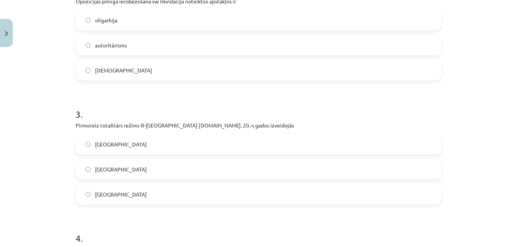
click at [116, 193] on label "Itālijā" at bounding box center [258, 193] width 364 height 19
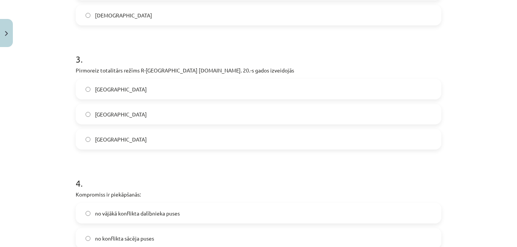
scroll to position [417, 0]
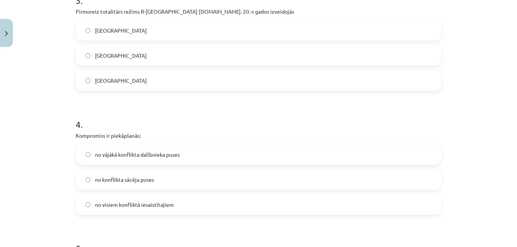
click at [131, 208] on label "no visiem konfliktā iesaistītajiem" at bounding box center [258, 204] width 364 height 19
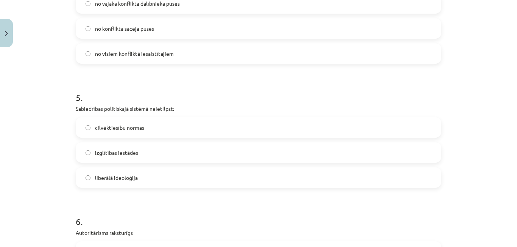
scroll to position [568, 0]
click at [107, 153] on span "izglītības iestādes" at bounding box center [116, 152] width 43 height 8
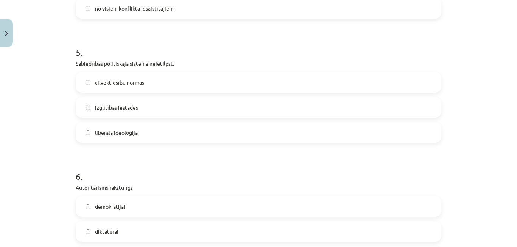
scroll to position [682, 0]
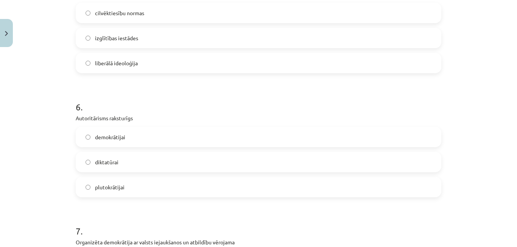
click at [115, 166] on label "diktatūrai" at bounding box center [258, 161] width 364 height 19
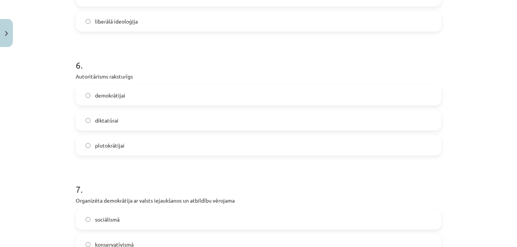
scroll to position [795, 0]
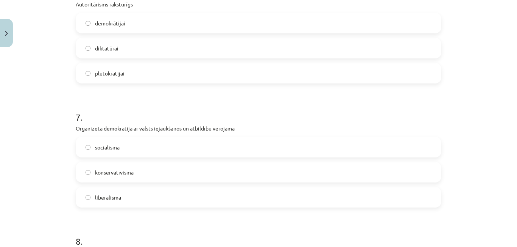
click at [157, 147] on label "sociālismā" at bounding box center [258, 146] width 364 height 19
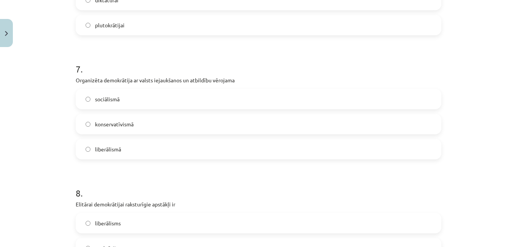
scroll to position [909, 0]
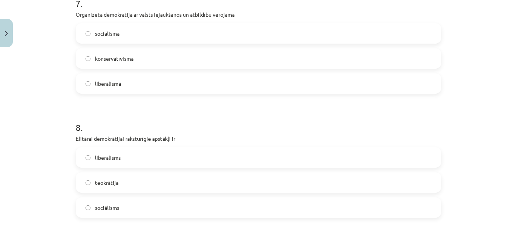
click at [161, 154] on label "liberālisms" at bounding box center [258, 157] width 364 height 19
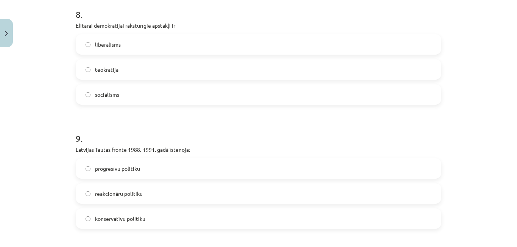
scroll to position [1022, 0]
click at [145, 169] on label "progresīvu politiku" at bounding box center [258, 167] width 364 height 19
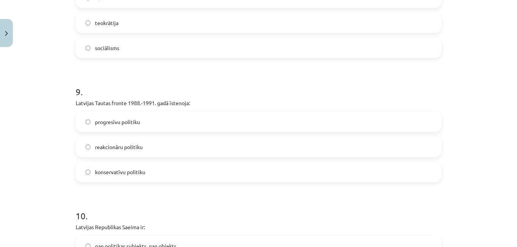
scroll to position [1136, 0]
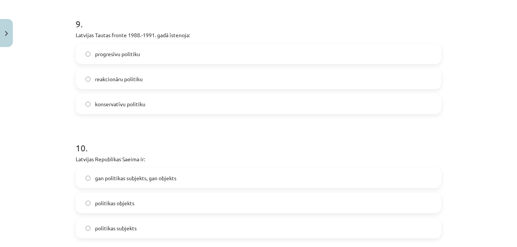
click at [159, 181] on span "gan politikas subjekts, gan objekts" at bounding box center [135, 178] width 81 height 8
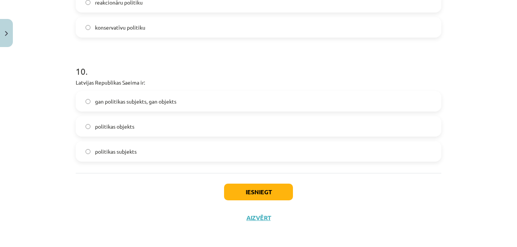
scroll to position [1215, 0]
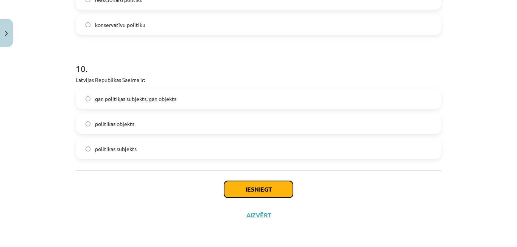
click at [237, 193] on button "Iesniegt" at bounding box center [258, 189] width 69 height 17
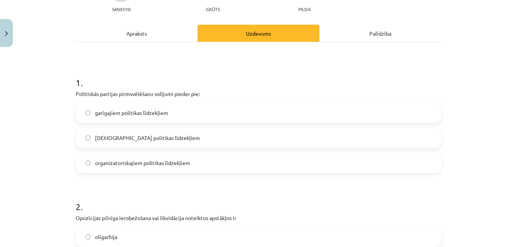
scroll to position [41, 0]
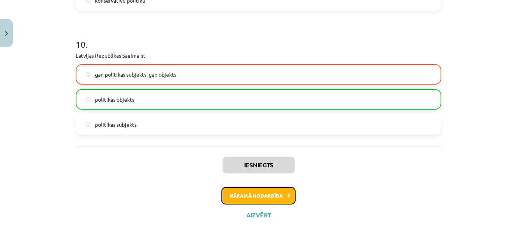
click at [264, 198] on button "Nākamā nodarbība" at bounding box center [259, 195] width 74 height 17
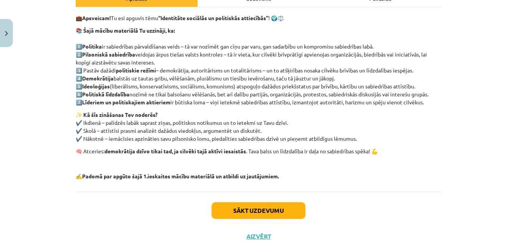
scroll to position [133, 0]
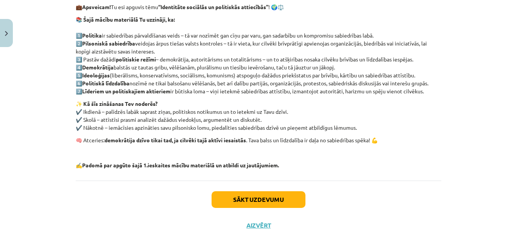
click at [261, 190] on div "Sākt uzdevumu Aizvērt" at bounding box center [259, 206] width 366 height 53
click at [267, 199] on button "Sākt uzdevumu" at bounding box center [259, 199] width 94 height 17
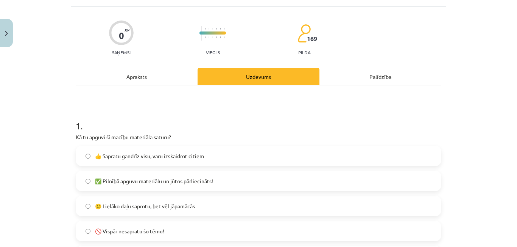
scroll to position [57, 0]
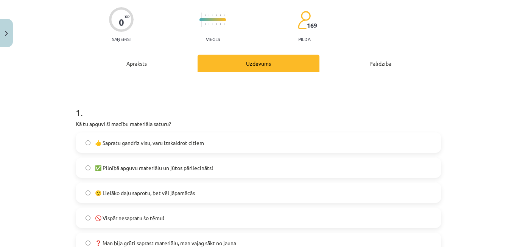
click at [199, 197] on label "🙂 Lielāko daļu saprotu, bet vēl jāpamācās" at bounding box center [258, 192] width 364 height 19
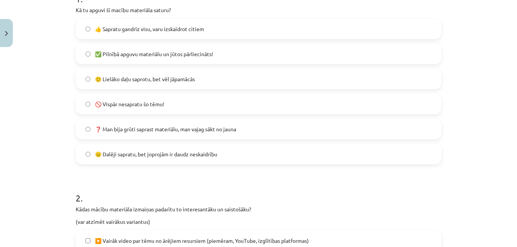
scroll to position [246, 0]
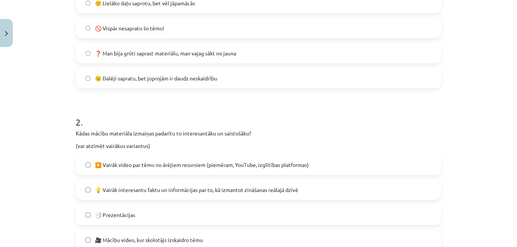
click at [172, 171] on label "▶️ Vairāk video par tēmu no ārējiem resursiem (piemēram, YouTube, izglītības pl…" at bounding box center [258, 164] width 364 height 19
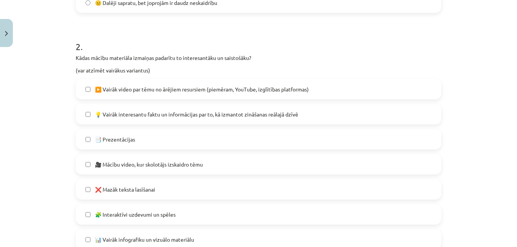
scroll to position [322, 0]
click at [144, 139] on label "📑 Prezentācijas" at bounding box center [258, 138] width 364 height 19
click at [168, 168] on label "🎥 Mācību video, kur skolotājs izskaidro tēmu" at bounding box center [258, 163] width 364 height 19
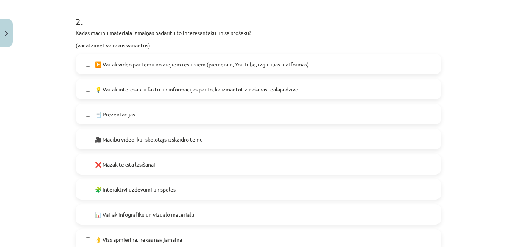
scroll to position [360, 0]
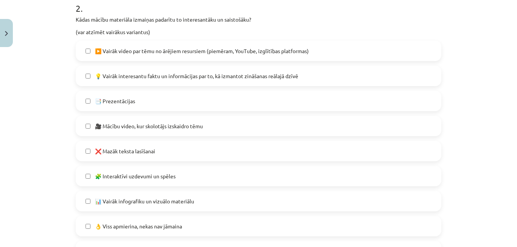
click at [165, 150] on label "❌ Mazāk teksta lasīšanai" at bounding box center [258, 150] width 364 height 19
click at [161, 206] on label "📊 Vairāk infografiku un vizuālo materiālu" at bounding box center [258, 200] width 364 height 19
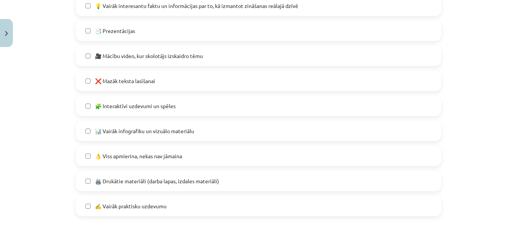
scroll to position [435, 0]
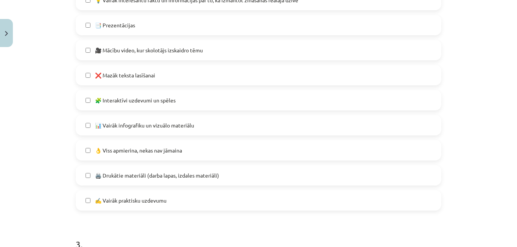
click at [168, 178] on span "🖨️ Drukātie materiāli (darba lapas, izdales materiāli)" at bounding box center [157, 175] width 124 height 8
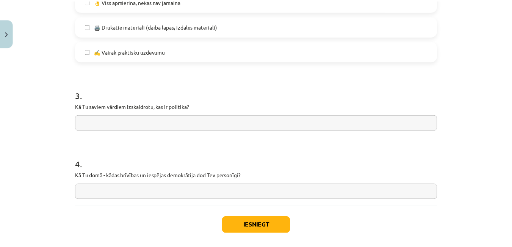
scroll to position [587, 0]
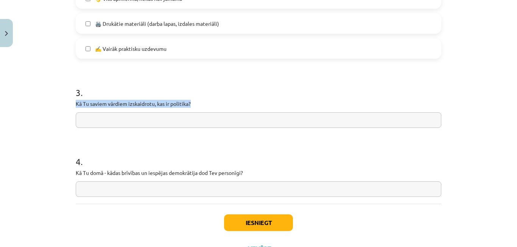
drag, startPoint x: 73, startPoint y: 101, endPoint x: 191, endPoint y: 102, distance: 117.8
click at [196, 106] on p "Kā Tu saviem vārdiem izskaidrotu, kas ir politika?" at bounding box center [259, 104] width 366 height 8
copy p "Kā Tu saviem vārdiem izskaidrotu, kas ir politika?"
click at [187, 124] on input "text" at bounding box center [259, 120] width 366 height 16
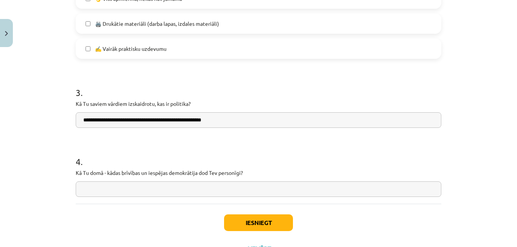
type input "**********"
click at [199, 189] on input "text" at bounding box center [259, 189] width 366 height 16
drag, startPoint x: 69, startPoint y: 169, endPoint x: 247, endPoint y: 173, distance: 178.4
copy p "Kā Tu domā - kādas brīvības un iespējas demokrātija dod Tev personīgi?"
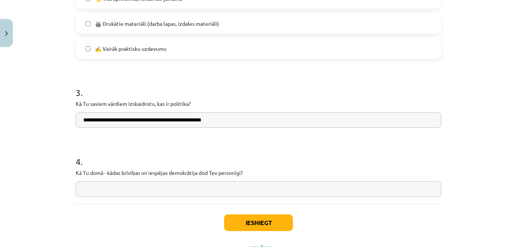
click at [235, 185] on input "text" at bounding box center [259, 189] width 366 height 16
type input "**********"
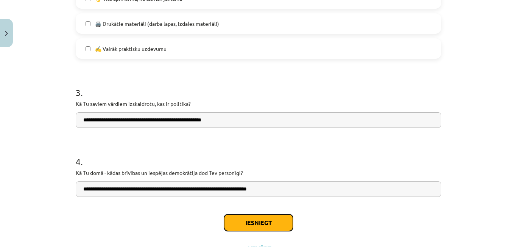
click at [281, 226] on button "Iesniegt" at bounding box center [258, 222] width 69 height 17
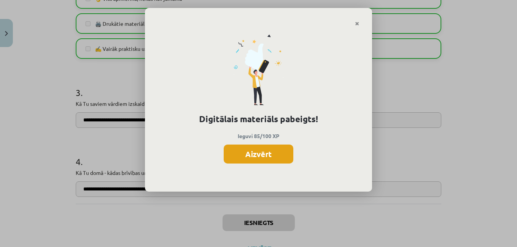
click at [263, 155] on button "Aizvērt" at bounding box center [259, 153] width 70 height 19
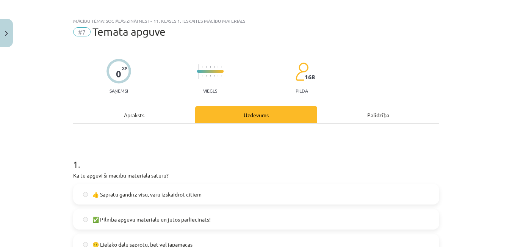
scroll to position [0, 0]
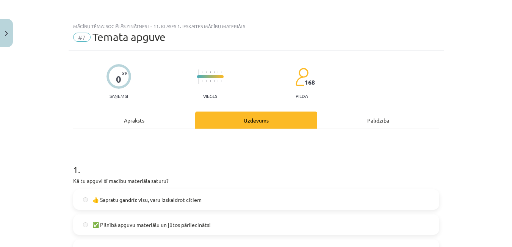
click at [165, 24] on div "Mācību tēma: Sociālās zinātnes i - 11. klases 1. ieskaites mācību materiāls" at bounding box center [256, 25] width 366 height 5
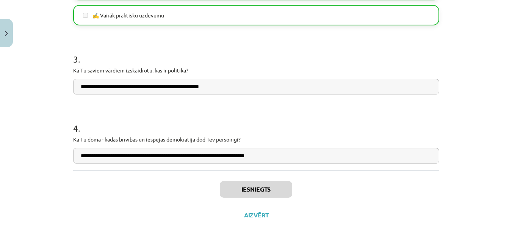
scroll to position [227, 0]
click at [262, 217] on button "Aizvērt" at bounding box center [256, 215] width 29 height 8
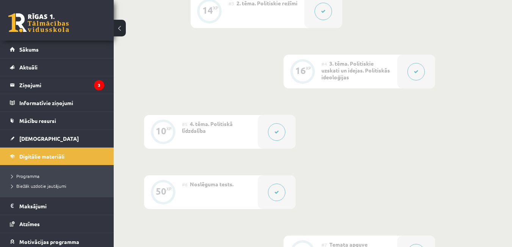
scroll to position [182, 0]
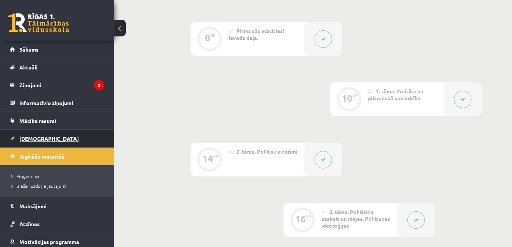
click at [32, 142] on link "[DEMOGRAPHIC_DATA]" at bounding box center [57, 138] width 94 height 17
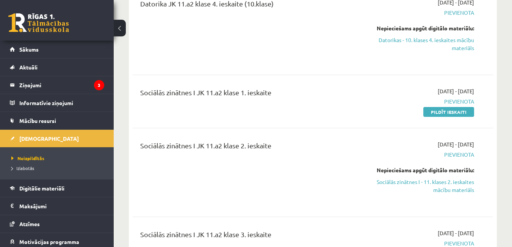
scroll to position [265, 0]
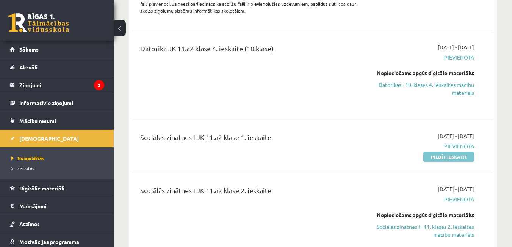
click at [453, 151] on link "Pildīt ieskaiti" at bounding box center [448, 156] width 51 height 10
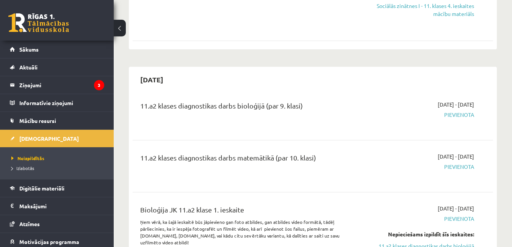
scroll to position [660, 0]
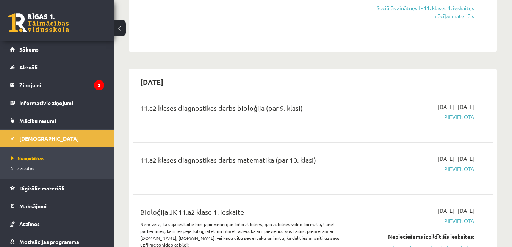
click at [466, 113] on span "Pievienota" at bounding box center [422, 117] width 104 height 8
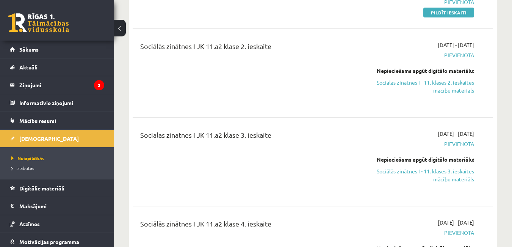
scroll to position [395, 0]
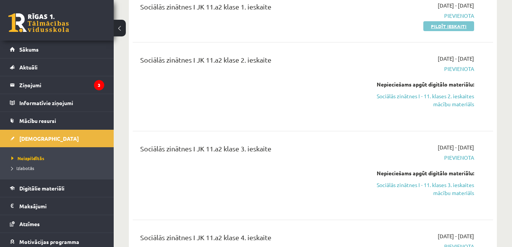
click at [439, 21] on link "Pildīt ieskaiti" at bounding box center [448, 26] width 51 height 10
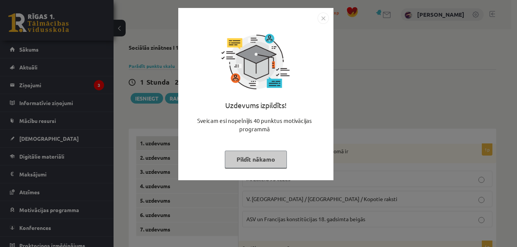
click at [266, 157] on button "Pildīt nākamo" at bounding box center [256, 158] width 62 height 17
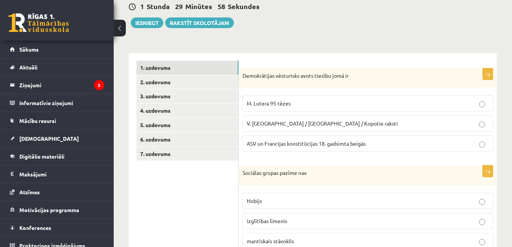
scroll to position [76, 0]
click at [167, 84] on link "2. uzdevums" at bounding box center [187, 82] width 102 height 14
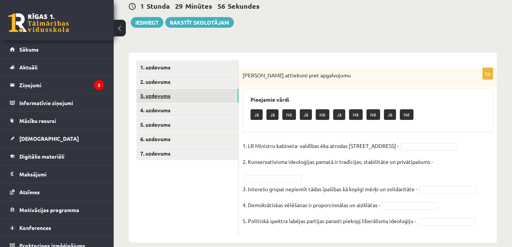
click at [164, 95] on link "3. uzdevums" at bounding box center [187, 96] width 102 height 14
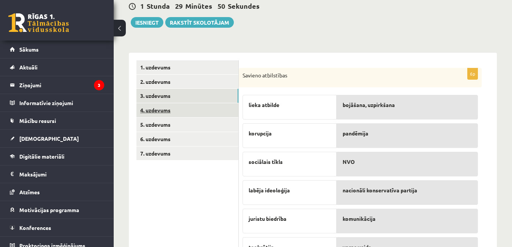
click at [163, 112] on link "4. uzdevums" at bounding box center [187, 110] width 102 height 14
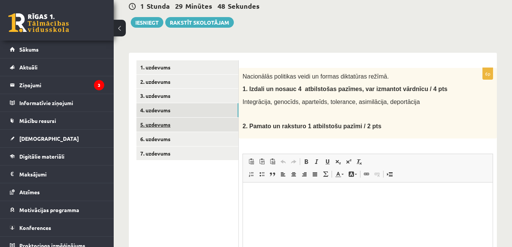
scroll to position [0, 0]
click at [163, 124] on link "5. uzdevums" at bounding box center [187, 124] width 102 height 14
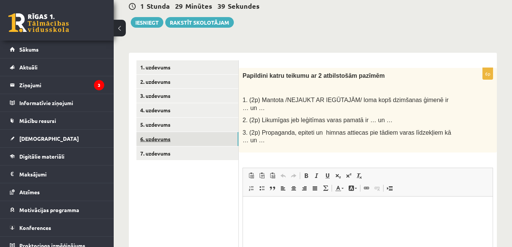
click at [158, 133] on link "6. uzdevums" at bounding box center [187, 139] width 102 height 14
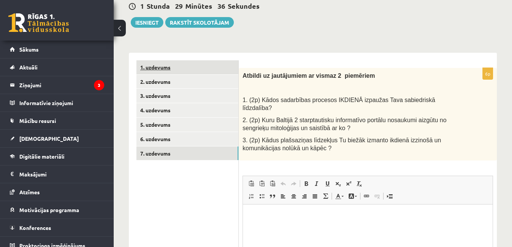
click at [169, 69] on link "1. uzdevums" at bounding box center [187, 67] width 102 height 14
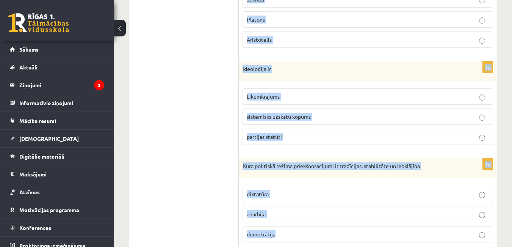
scroll to position [399, 0]
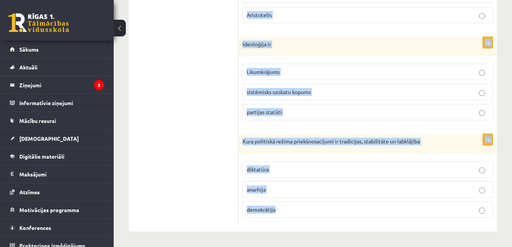
drag, startPoint x: 240, startPoint y: 72, endPoint x: 309, endPoint y: 243, distance: 184.5
copy form "Demokrātijas vēsturisks avots tiesību jomā ir M. Lutera 95 tēzes V. Ļeņina / Uļ…"
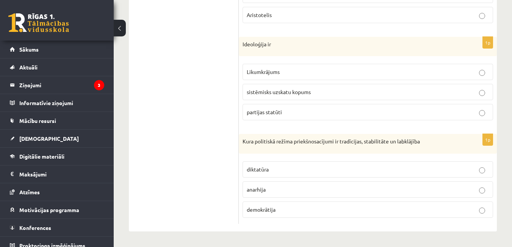
drag, startPoint x: 166, startPoint y: 176, endPoint x: 207, endPoint y: 161, distance: 43.3
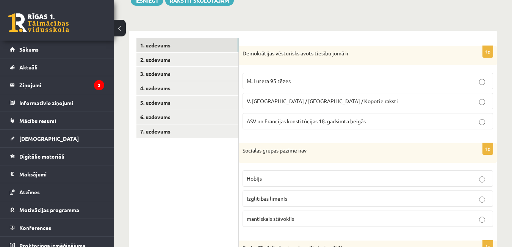
scroll to position [0, 0]
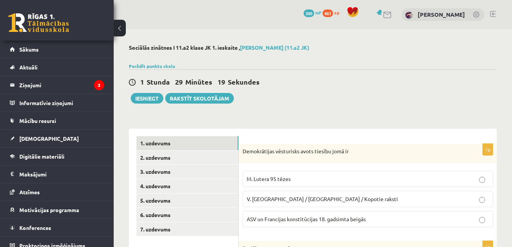
click at [304, 220] on span "ASV un Francijas konstitūcijas 18. gadsimta beigās" at bounding box center [306, 218] width 119 height 7
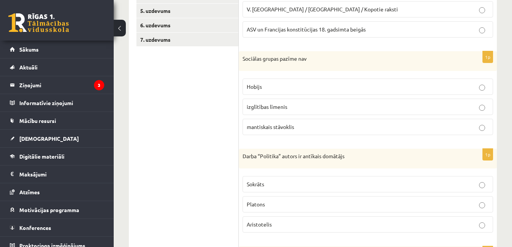
scroll to position [151, 0]
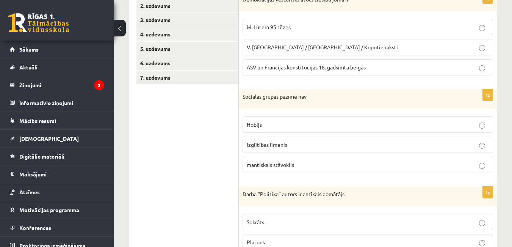
click at [293, 128] on p "Hobijs" at bounding box center [368, 124] width 242 height 8
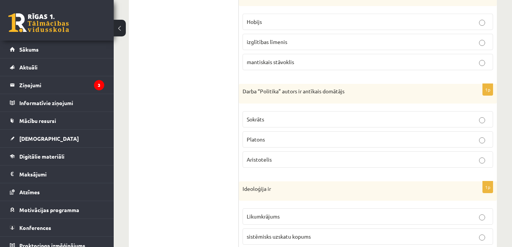
scroll to position [265, 0]
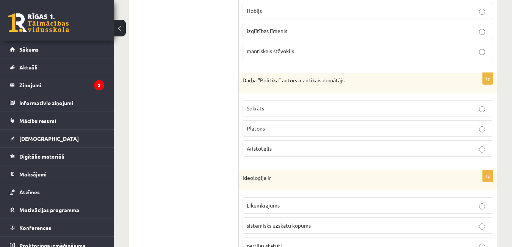
click at [368, 148] on p "Aristotelis" at bounding box center [368, 148] width 242 height 8
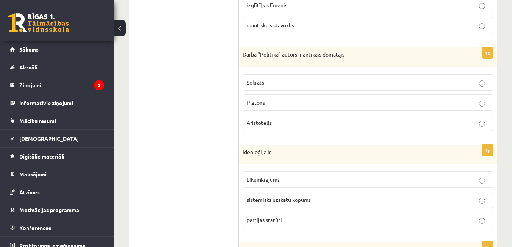
scroll to position [341, 0]
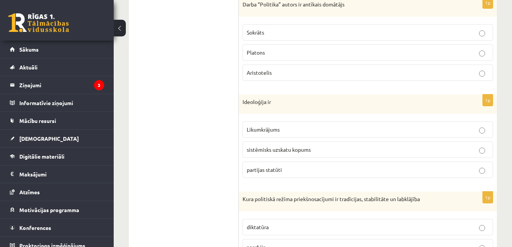
click at [328, 148] on p "sistēmisks uzskatu kopums" at bounding box center [368, 149] width 242 height 8
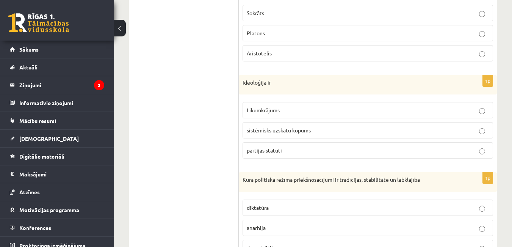
scroll to position [399, 0]
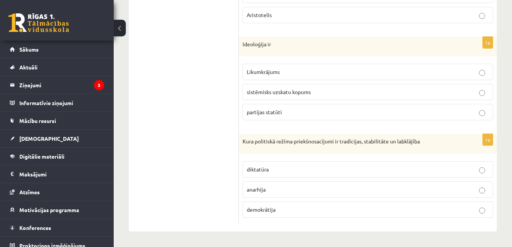
click at [268, 209] on span "demokrātija" at bounding box center [261, 209] width 29 height 7
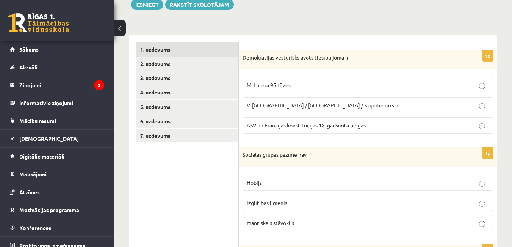
scroll to position [0, 0]
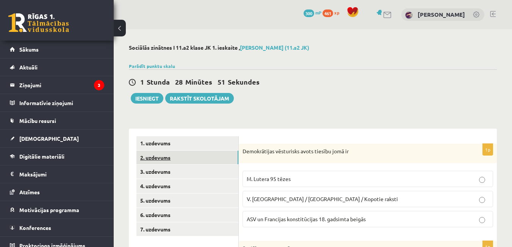
click at [155, 157] on link "2. uzdevums" at bounding box center [187, 157] width 102 height 14
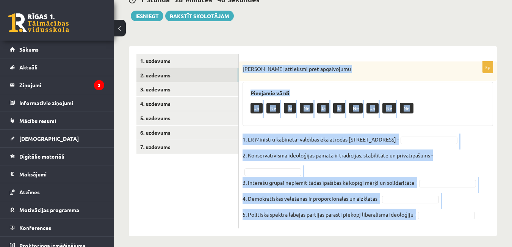
scroll to position [87, 0]
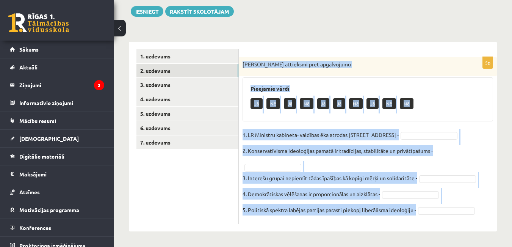
drag, startPoint x: 240, startPoint y: 112, endPoint x: 437, endPoint y: 253, distance: 242.4
click at [437, 160] on html "0 Dāvanas 300 mP 461 xp Nikola Viljanta Nagle Sākums Aktuāli Kā mācīties eSKOLĀ…" at bounding box center [256, 36] width 512 height 247
copy div "Izsaki attieksmi pret apgalvojumu Pieejamie vārdi Jā Nē Jā Nē Jā Jā Nē Jā Nē Nē…"
drag, startPoint x: 419, startPoint y: 166, endPoint x: 424, endPoint y: 162, distance: 6.4
click at [420, 165] on fieldset "1. LR Ministru kabineta- valdības ēka atrodas Rīgā, Jēkaba ielā 11 - 2. Konserv…" at bounding box center [367, 174] width 250 height 91
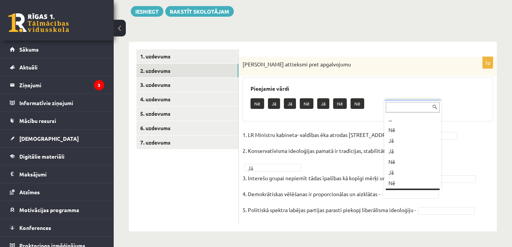
scroll to position [9, 0]
drag, startPoint x: 416, startPoint y: 138, endPoint x: 423, endPoint y: 144, distance: 9.1
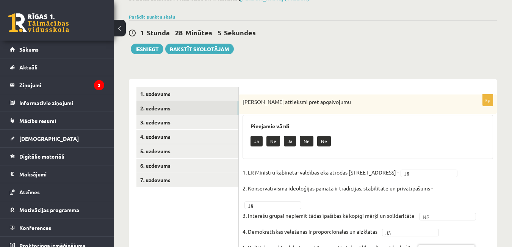
scroll to position [87, 0]
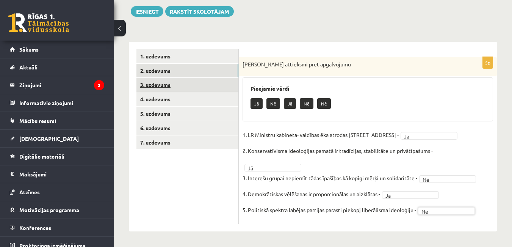
click at [153, 86] on link "3. uzdevums" at bounding box center [187, 85] width 102 height 14
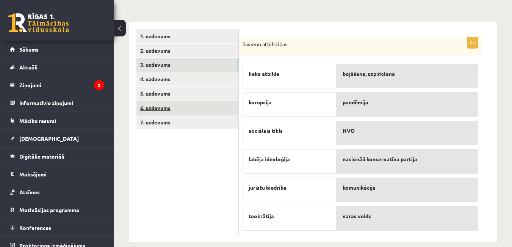
scroll to position [118, 0]
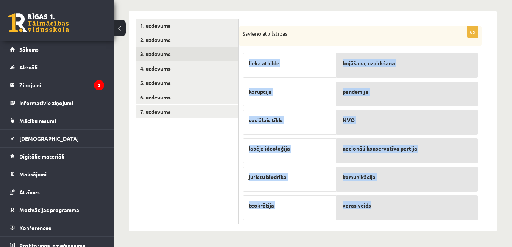
drag, startPoint x: 247, startPoint y: 60, endPoint x: 418, endPoint y: 212, distance: 229.6
click at [418, 212] on fieldset "lieka atbilde korupcija sociālais tīkls labēja ideoloģija juristu biedrība teok…" at bounding box center [359, 134] width 235 height 170
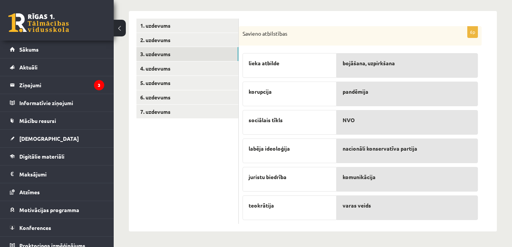
drag, startPoint x: 314, startPoint y: 26, endPoint x: 269, endPoint y: 28, distance: 45.1
click at [314, 25] on form "6p Savieno atbilstības lieka atbilde korupcija sociālais tīkls labēja ideoloģij…" at bounding box center [367, 121] width 243 height 205
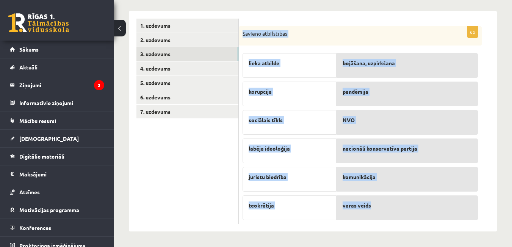
drag, startPoint x: 241, startPoint y: 33, endPoint x: 392, endPoint y: 209, distance: 231.8
click at [392, 209] on div "6p Savieno atbilstības lieka atbilde korupcija sociālais tīkls labēja ideoloģij…" at bounding box center [360, 125] width 243 height 198
copy div "Savieno atbilstības lieka atbilde korupcija sociālais tīkls labēja ideoloģija j…"
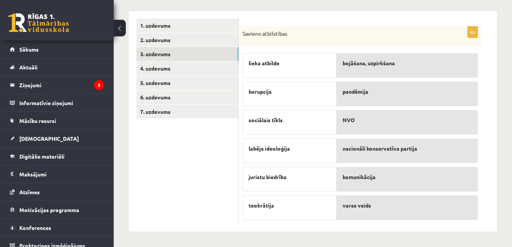
click at [164, 172] on ul "1. uzdevums 2. uzdevums 3. uzdevums 4. uzdevums 5. uzdevums 6. uzdevums 7. uzde…" at bounding box center [187, 121] width 102 height 205
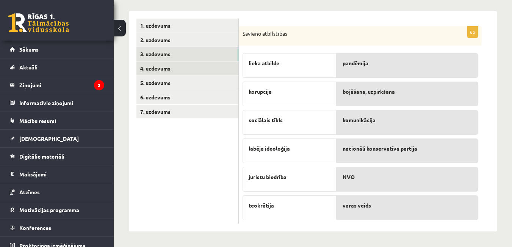
click at [158, 70] on link "4. uzdevums" at bounding box center [187, 68] width 102 height 14
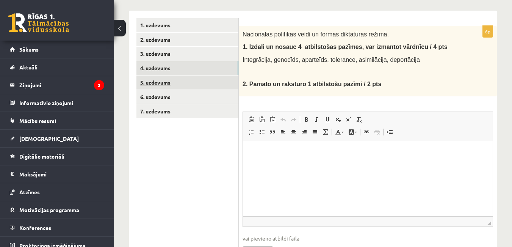
scroll to position [0, 0]
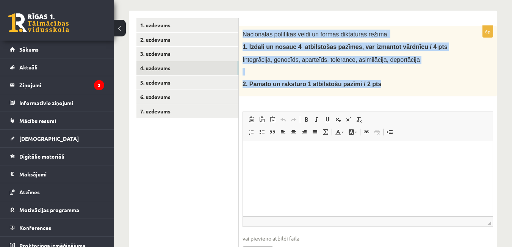
drag, startPoint x: 240, startPoint y: 33, endPoint x: 381, endPoint y: 91, distance: 152.7
click at [384, 92] on div "Nacionālās politikas veidi un formas diktatūras režīmā. 1. I zdali un nosauc 4 …" at bounding box center [368, 61] width 258 height 70
copy div "Nacionālās politikas veidi un formas diktatūras režīmā. 1. I zdali un nosauc 4 …"
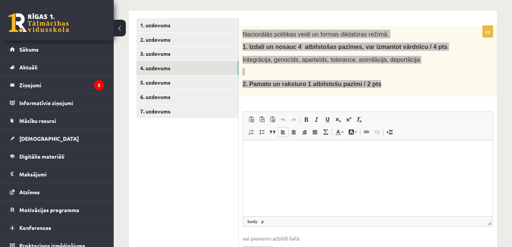
click at [289, 151] on p "Bagātinātā teksta redaktors, wiswyg-editor-user-answer-47434058841700" at bounding box center [367, 151] width 234 height 8
click at [309, 163] on html "**********" at bounding box center [368, 151] width 250 height 23
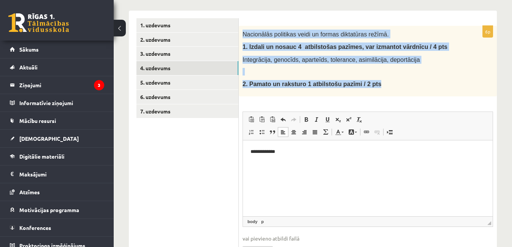
click at [435, 74] on p at bounding box center [348, 72] width 212 height 8
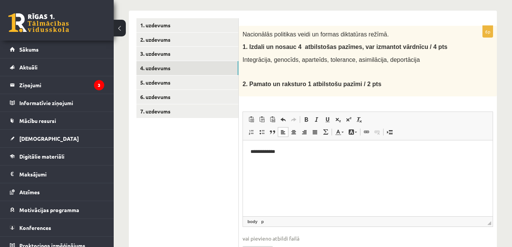
click at [294, 150] on p "**********" at bounding box center [367, 151] width 234 height 8
click at [256, 151] on p "**********" at bounding box center [367, 151] width 234 height 8
click at [373, 163] on p "**********" at bounding box center [367, 164] width 234 height 8
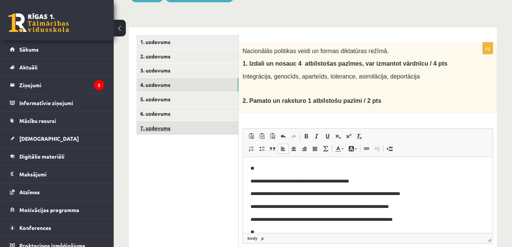
scroll to position [88, 0]
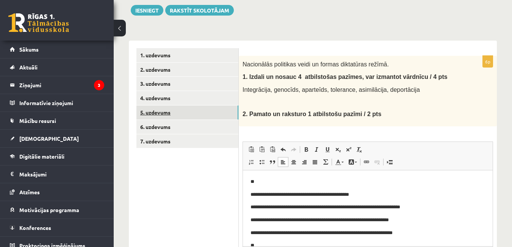
click at [171, 112] on link "5. uzdevums" at bounding box center [187, 112] width 102 height 14
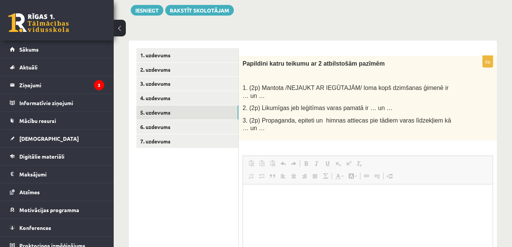
scroll to position [0, 0]
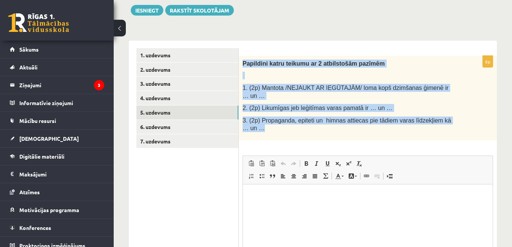
drag, startPoint x: 240, startPoint y: 60, endPoint x: 430, endPoint y: 120, distance: 199.0
click at [453, 120] on div "Papildini katru teikumu ar 2 atbilstošām pazīmēm 1. (2p) Mantota /NEJAUKT AR IE…" at bounding box center [368, 98] width 258 height 84
copy div "Papildini katru teikumu ar 2 atbilstošām pazīmēm 1. (2p) Mantota /NEJAUKT AR IE…"
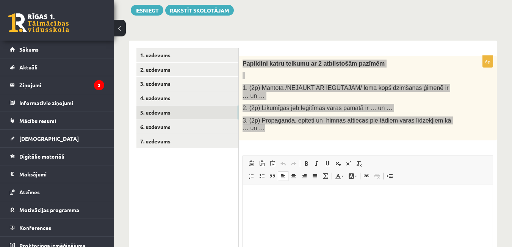
click at [337, 206] on html at bounding box center [368, 195] width 250 height 23
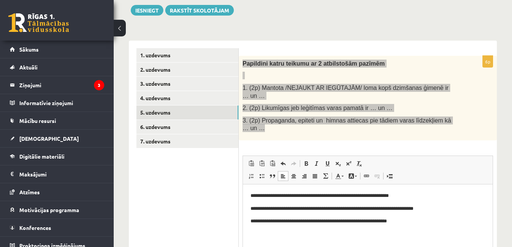
click at [414, 221] on p "**********" at bounding box center [367, 221] width 234 height 8
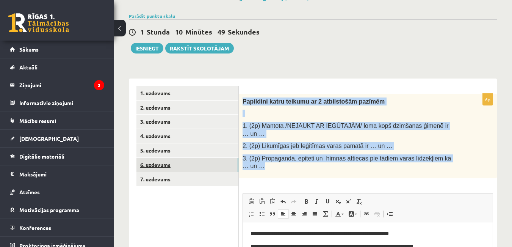
click at [170, 162] on link "6. uzdevums" at bounding box center [187, 165] width 102 height 14
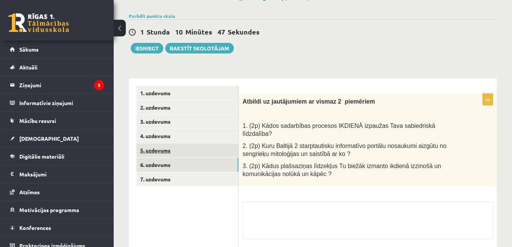
click at [164, 150] on link "5. uzdevums" at bounding box center [187, 150] width 102 height 14
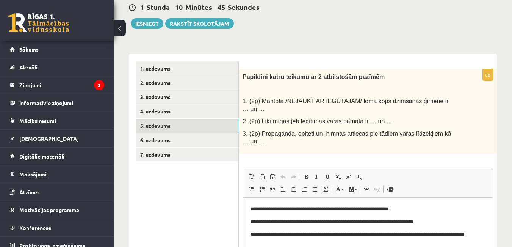
scroll to position [88, 0]
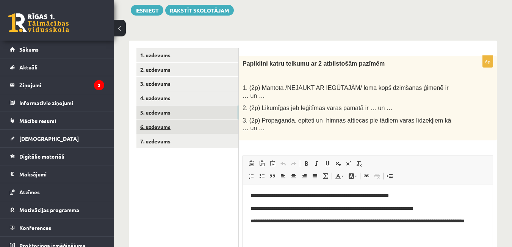
click at [164, 124] on link "6. uzdevums" at bounding box center [187, 127] width 102 height 14
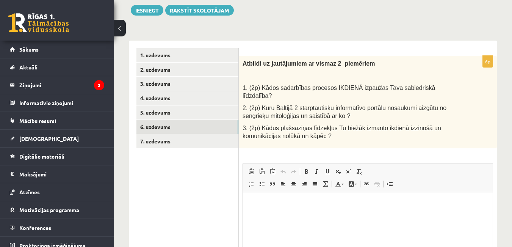
scroll to position [0, 0]
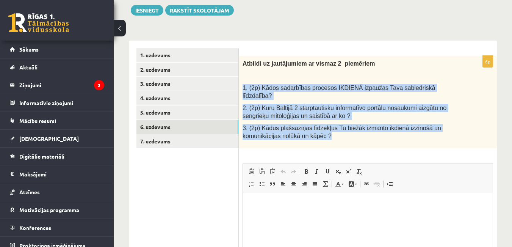
drag, startPoint x: 239, startPoint y: 87, endPoint x: 304, endPoint y: 134, distance: 80.3
click at [304, 134] on div "Atbildi uz jautājumiem ar vismaz 2 piemēriem 1. (2p) Kādos sadarbības procesos …" at bounding box center [368, 102] width 258 height 92
copy div "1. (2p) Kādos sadarbības procesos IKDIENĀ izpaužas Tava sabiedriskā līdzdalība?…"
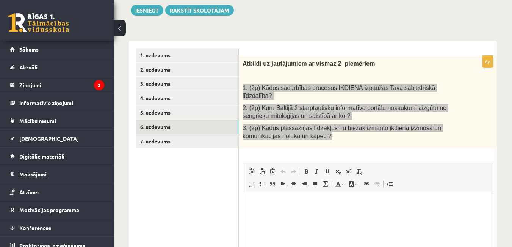
click at [250, 209] on html at bounding box center [368, 203] width 250 height 23
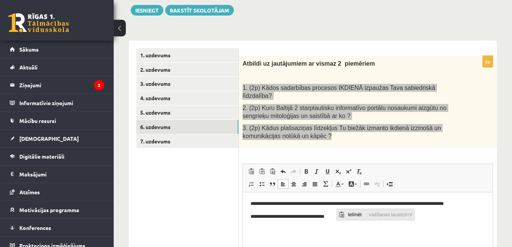
click at [353, 214] on span "Ielīmēt" at bounding box center [356, 213] width 21 height 11
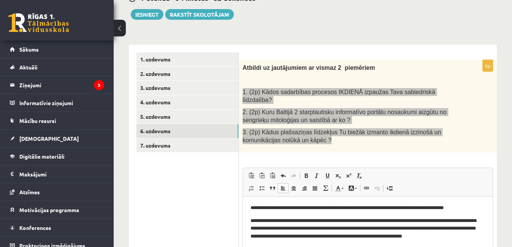
scroll to position [12, 0]
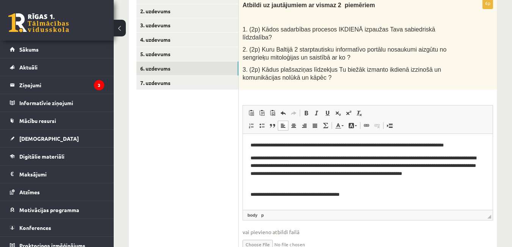
scroll to position [164, 0]
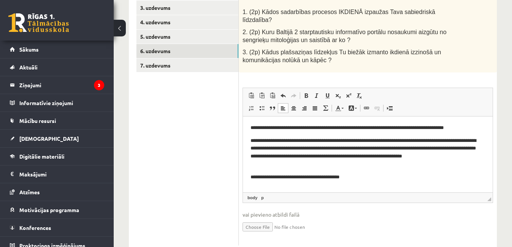
click at [362, 178] on p "**********" at bounding box center [367, 177] width 234 height 8
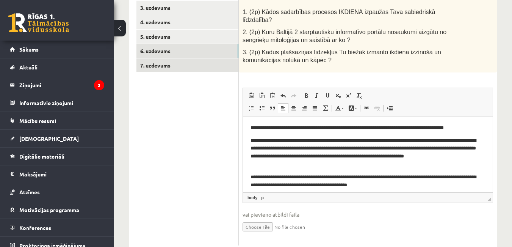
click at [164, 67] on link "7. uzdevums" at bounding box center [187, 65] width 102 height 14
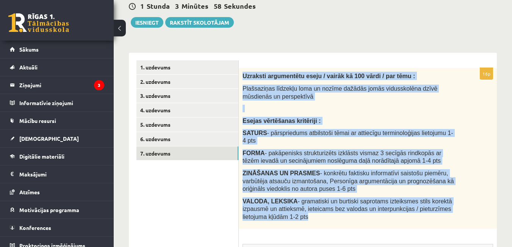
drag, startPoint x: 242, startPoint y: 73, endPoint x: 343, endPoint y: 215, distance: 173.9
click at [343, 215] on div "Uzraksti argumentētu eseju / vairāk kā 100 vārdi / par tēmu : Plašsaziņas līdze…" at bounding box center [368, 148] width 258 height 161
copy div "Uzraksti argumentētu eseju / vairāk kā 100 vārdi / par tēmu : Plašsaziņas līdze…"
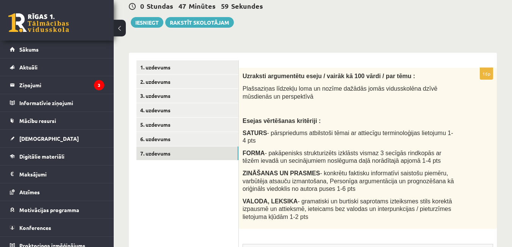
drag, startPoint x: 187, startPoint y: 215, endPoint x: 193, endPoint y: 209, distance: 8.1
click at [188, 214] on ul "1. uzdevums 2. uzdevums 3. uzdevums 4. uzdevums 5. uzdevums 6. uzdevums 7. uzde…" at bounding box center [187, 230] width 102 height 341
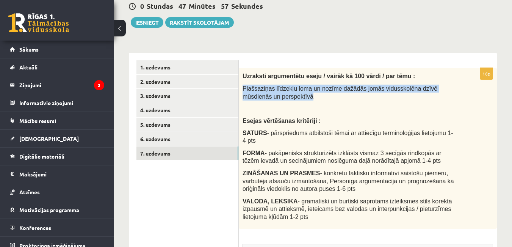
drag, startPoint x: 242, startPoint y: 87, endPoint x: 276, endPoint y: 98, distance: 35.7
click at [276, 98] on div "Uzraksti argumentētu eseju / vairāk kā 100 vārdi / par tēmu : Plašsaziņas līdze…" at bounding box center [368, 148] width 258 height 161
copy span "Plašsaziņas līdzekļu loma un nozīme dažādās jomās vidusskolēna dzīvē mūsdienās …"
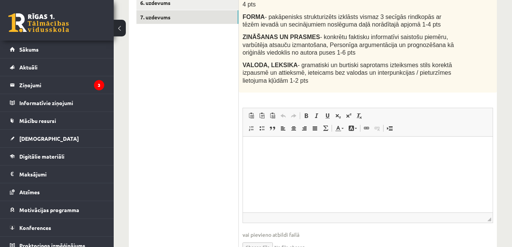
scroll to position [246, 0]
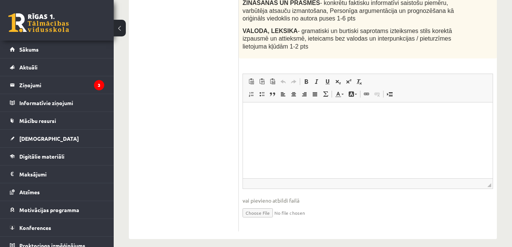
click at [271, 206] on input "file" at bounding box center [367, 212] width 250 height 16
type input "**********"
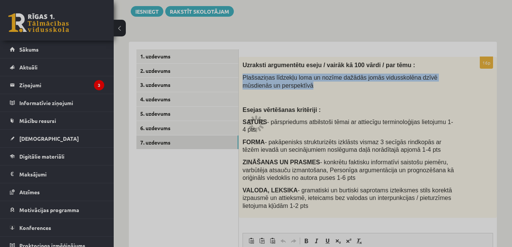
scroll to position [132, 0]
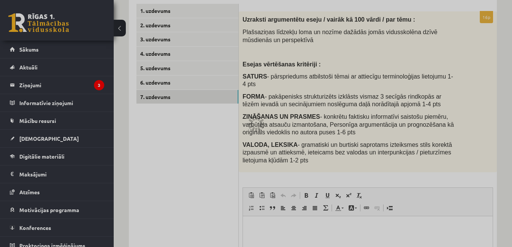
click at [228, 150] on div at bounding box center [256, 123] width 512 height 247
click at [229, 150] on div at bounding box center [256, 123] width 512 height 247
drag, startPoint x: 224, startPoint y: 169, endPoint x: 228, endPoint y: 183, distance: 14.5
click at [225, 169] on div at bounding box center [256, 123] width 512 height 247
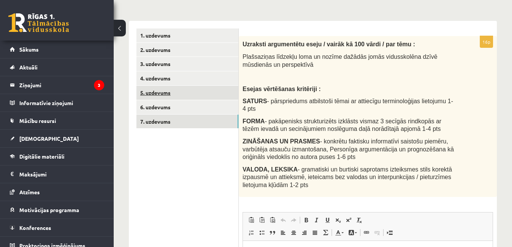
scroll to position [102, 0]
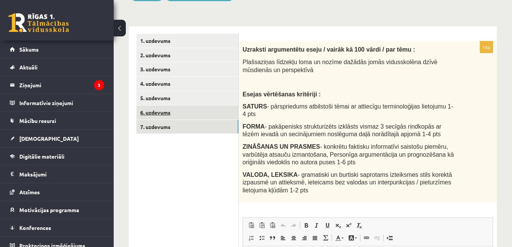
click at [162, 113] on link "6. uzdevums" at bounding box center [187, 112] width 102 height 14
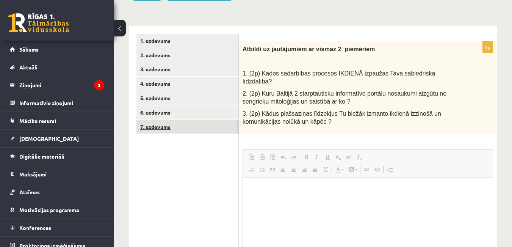
click at [146, 127] on link "7. uzdevums" at bounding box center [187, 127] width 102 height 14
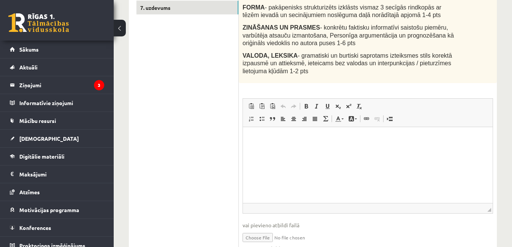
scroll to position [254, 0]
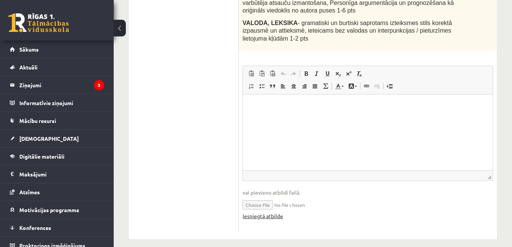
click at [267, 212] on link "Iesniegtā atbilde" at bounding box center [262, 216] width 41 height 8
click at [266, 212] on link "Iesniegtā atbilde" at bounding box center [262, 216] width 41 height 8
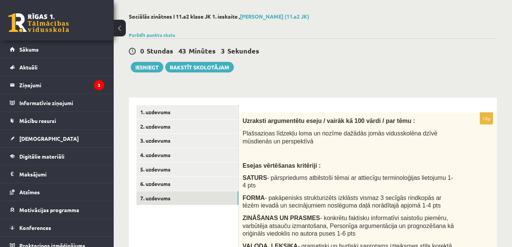
scroll to position [0, 0]
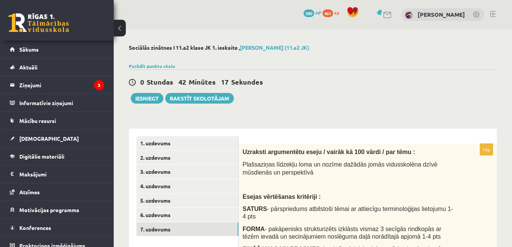
drag, startPoint x: 264, startPoint y: 105, endPoint x: 250, endPoint y: 168, distance: 65.1
drag, startPoint x: 250, startPoint y: 168, endPoint x: 164, endPoint y: 111, distance: 103.2
click at [147, 99] on button "Iesniegt" at bounding box center [147, 98] width 33 height 11
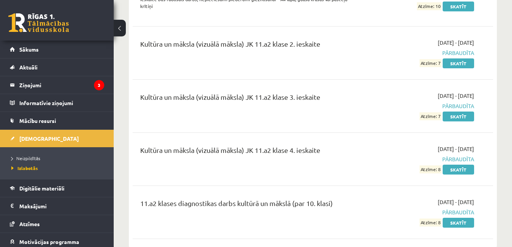
scroll to position [140, 0]
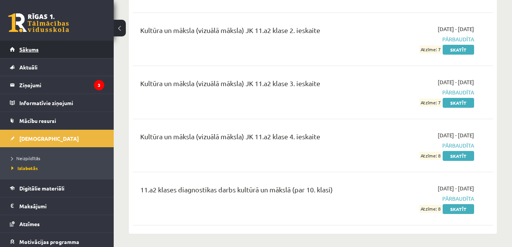
click at [36, 52] on span "Sākums" at bounding box center [28, 49] width 19 height 7
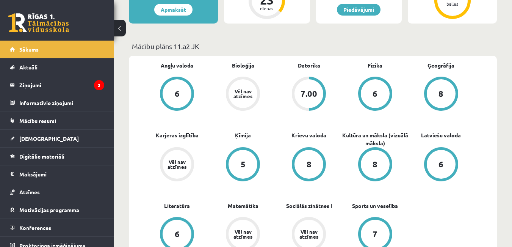
scroll to position [227, 0]
